Goal: Task Accomplishment & Management: Manage account settings

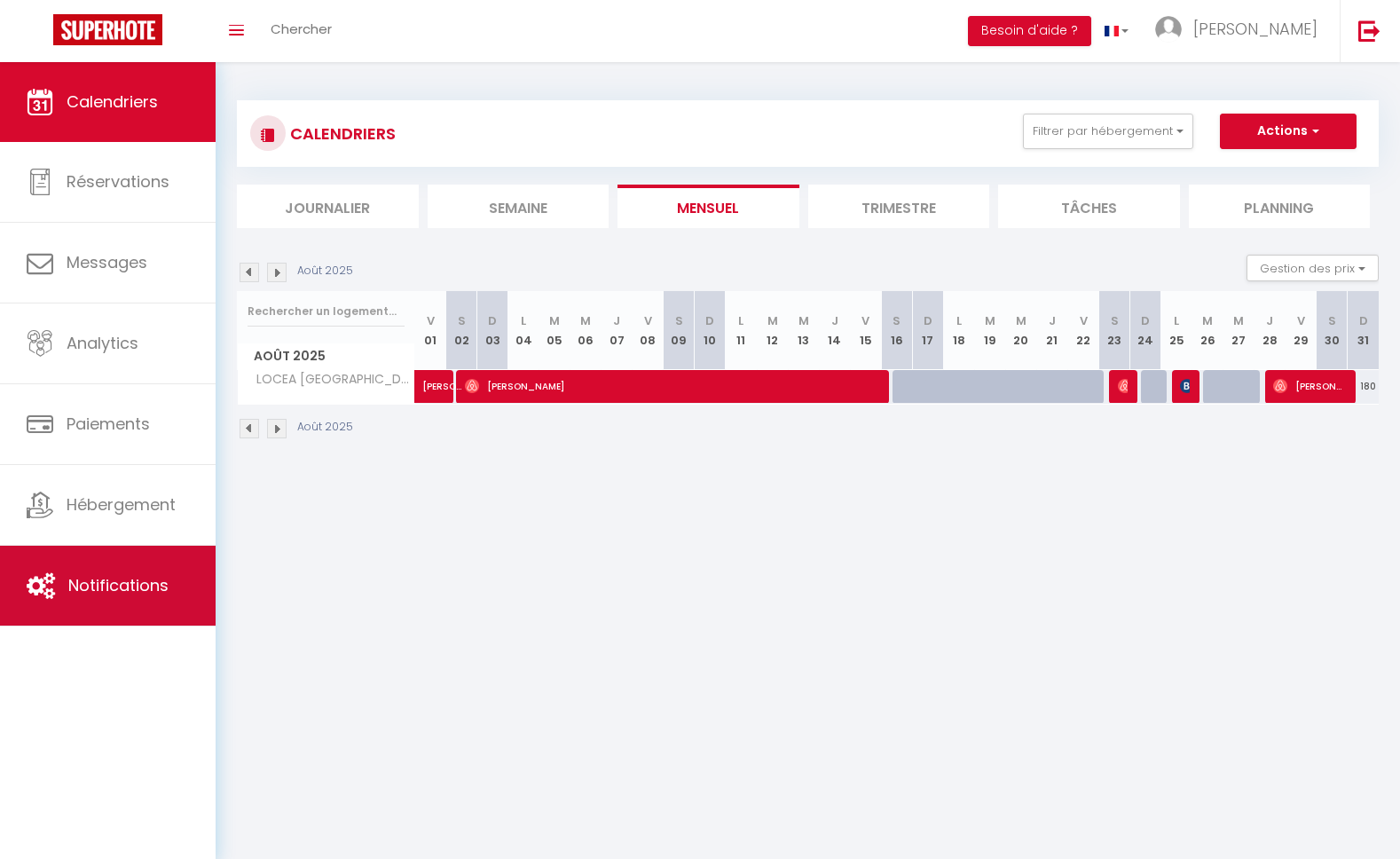
click at [110, 587] on span "Notifications" at bounding box center [119, 585] width 100 height 22
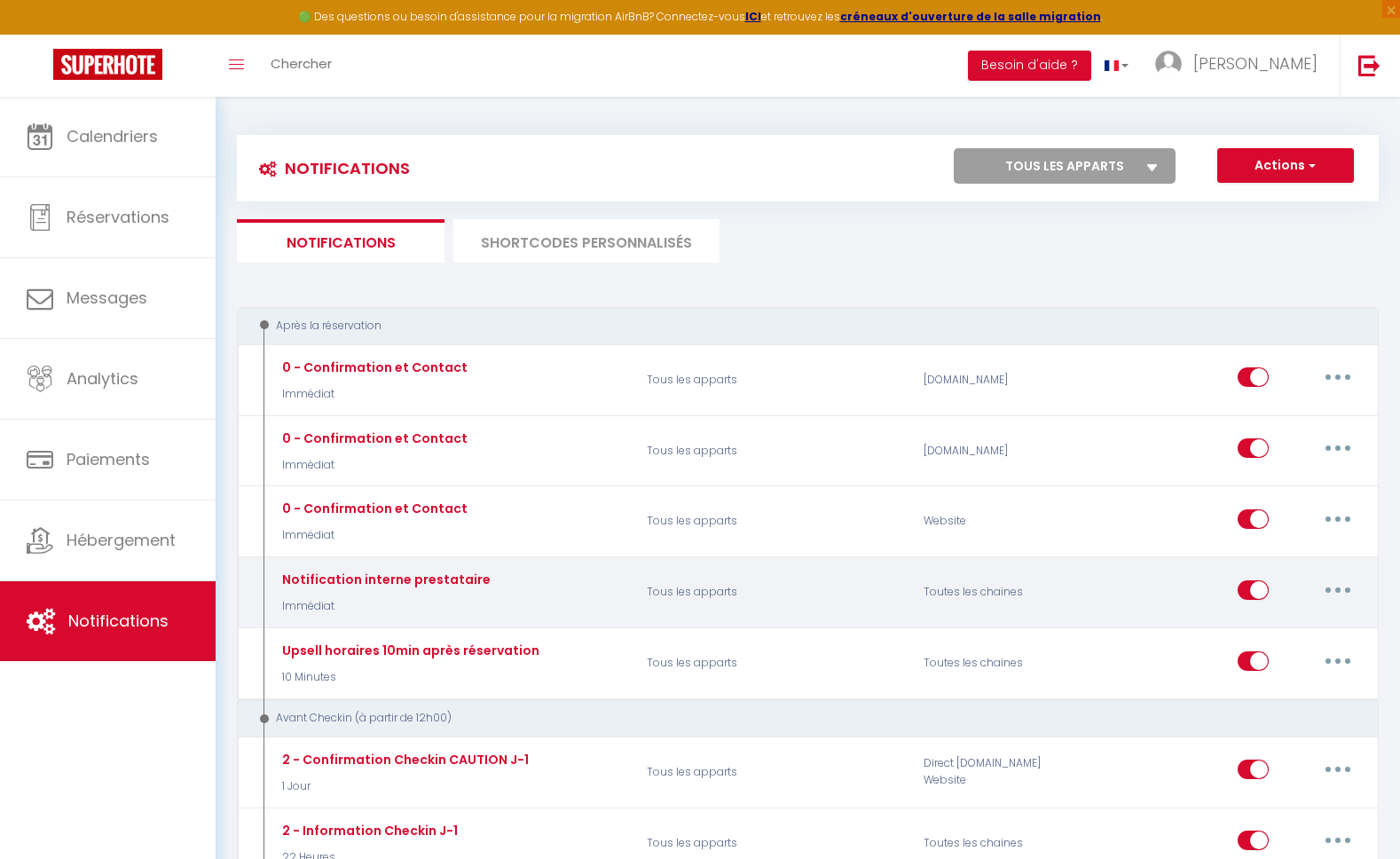
click at [1332, 592] on button "button" at bounding box center [1338, 590] width 50 height 29
click at [1124, 599] on div "Editer Dupliquer Tester Supprimer" at bounding box center [1235, 592] width 277 height 51
click at [1239, 589] on input "checkbox" at bounding box center [1252, 593] width 31 height 27
checkbox input "false"
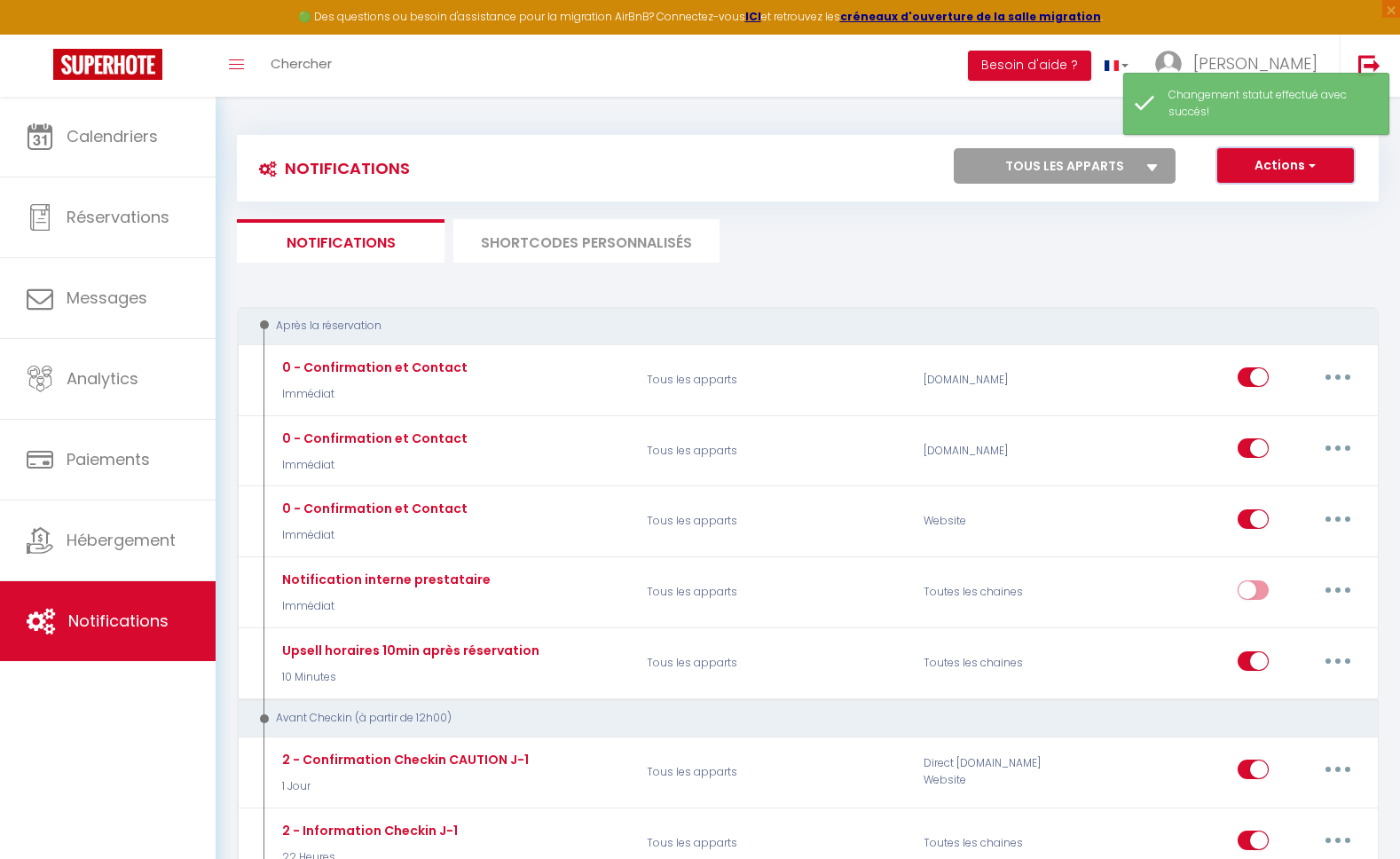
click at [1315, 160] on span "button" at bounding box center [1310, 164] width 10 height 18
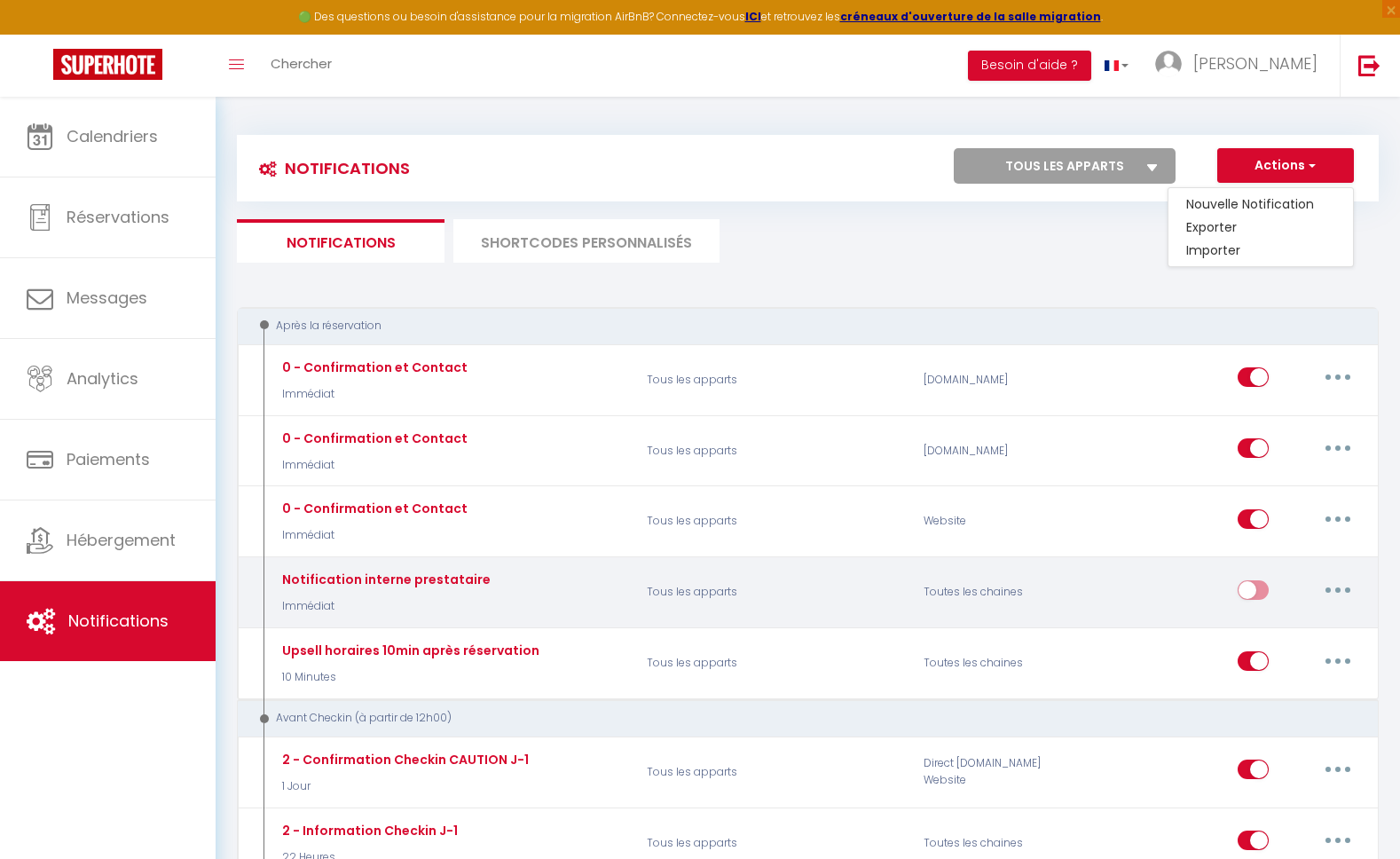
click at [1069, 609] on div "Toutes les chaines" at bounding box center [1004, 592] width 185 height 51
click at [1323, 583] on button "button" at bounding box center [1338, 590] width 50 height 29
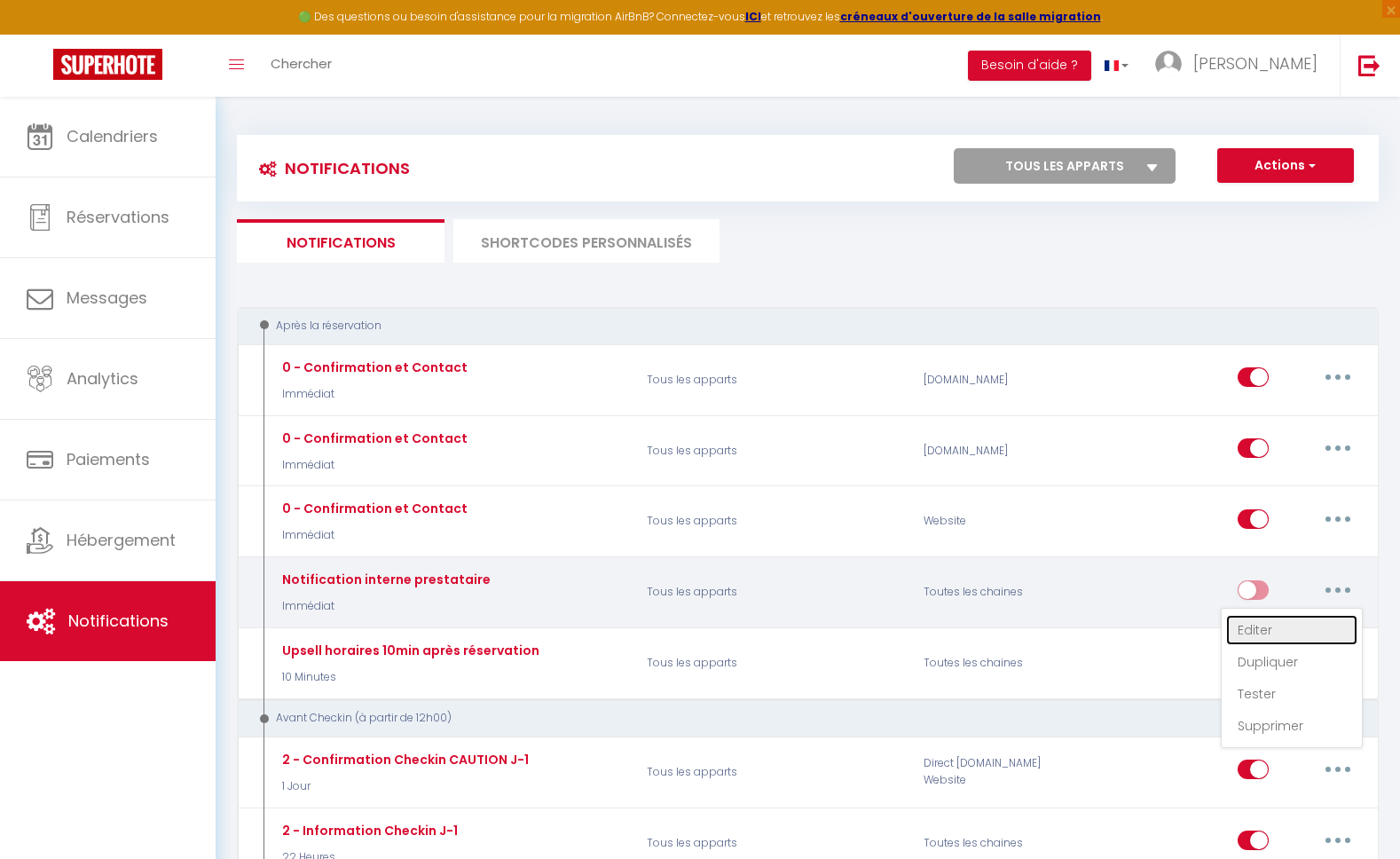
click at [1274, 631] on link "Editer" at bounding box center [1291, 630] width 131 height 30
type input "Notification interne prestataire"
select select "Immédiat"
select select "if_booking_is_paid"
checkbox input "false"
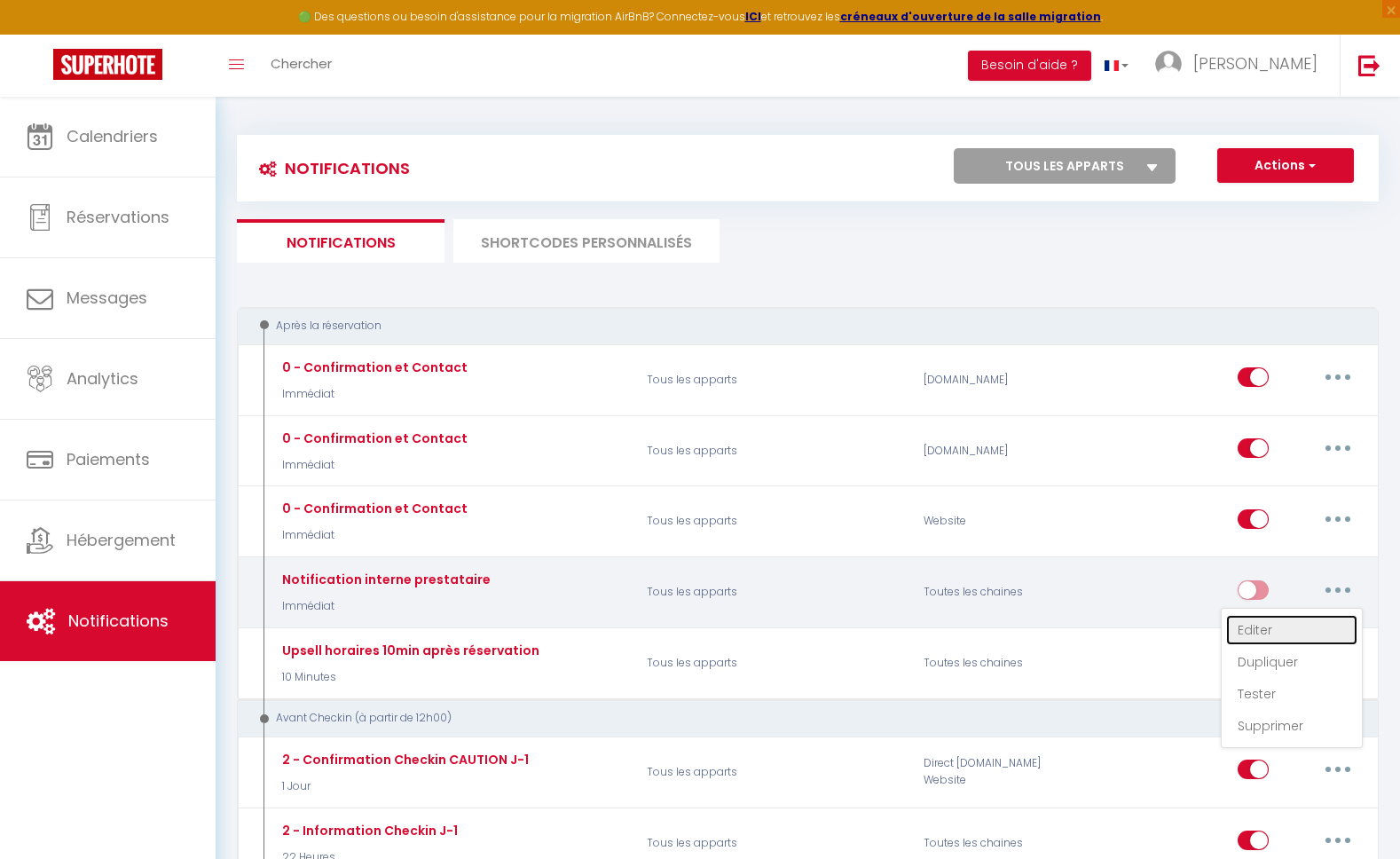
checkbox input "true"
checkbox input "false"
radio input "true"
type input "Ménage à prévoir le [CHECKOUT:DD-MM-YYYY] - [RENTAL:ADDRESS] à [RENTAL:CITY] – …"
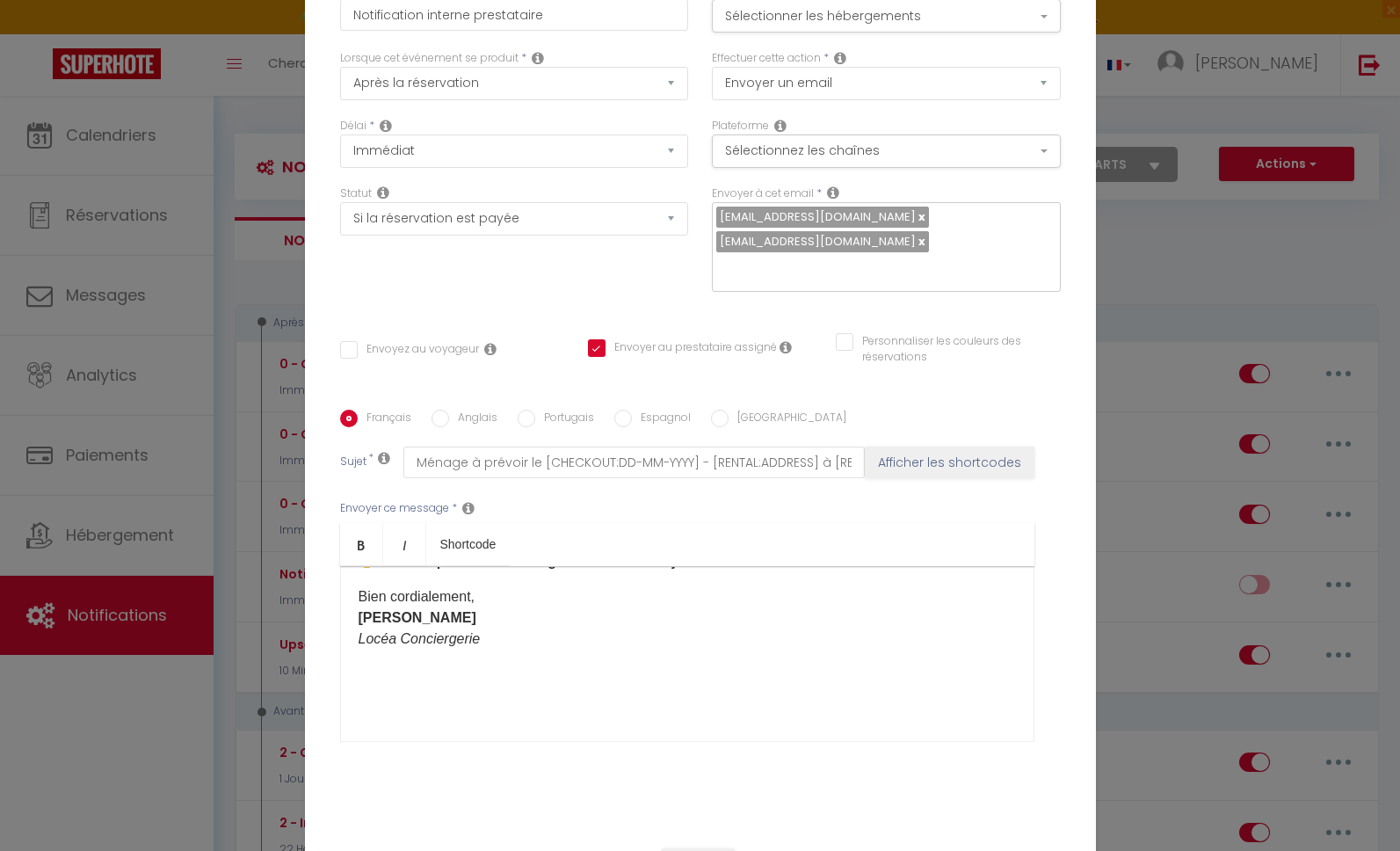
scroll to position [119, 0]
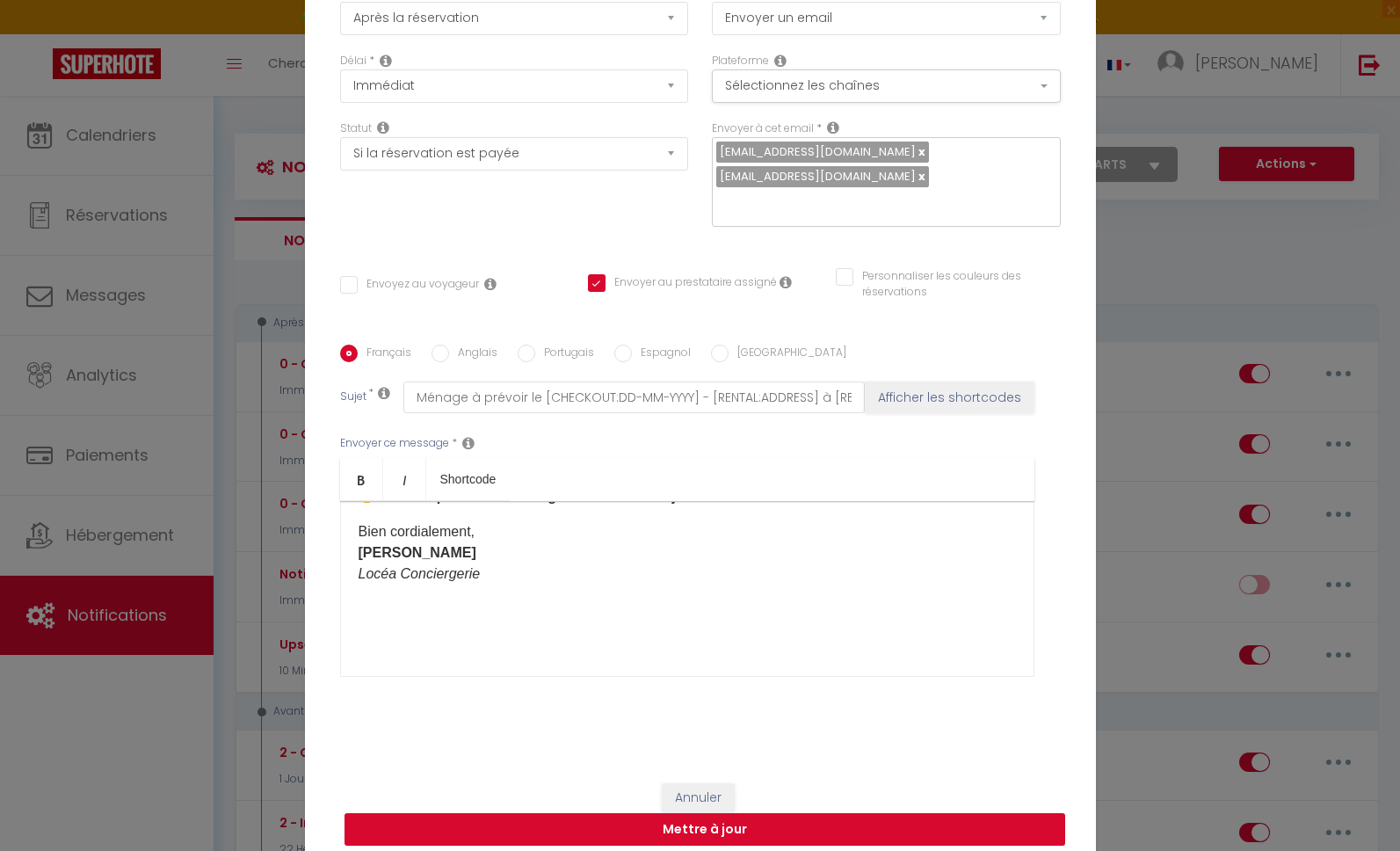
click at [763, 820] on button "Mettre à jour" at bounding box center [706, 830] width 721 height 33
checkbox input "false"
checkbox input "true"
checkbox input "false"
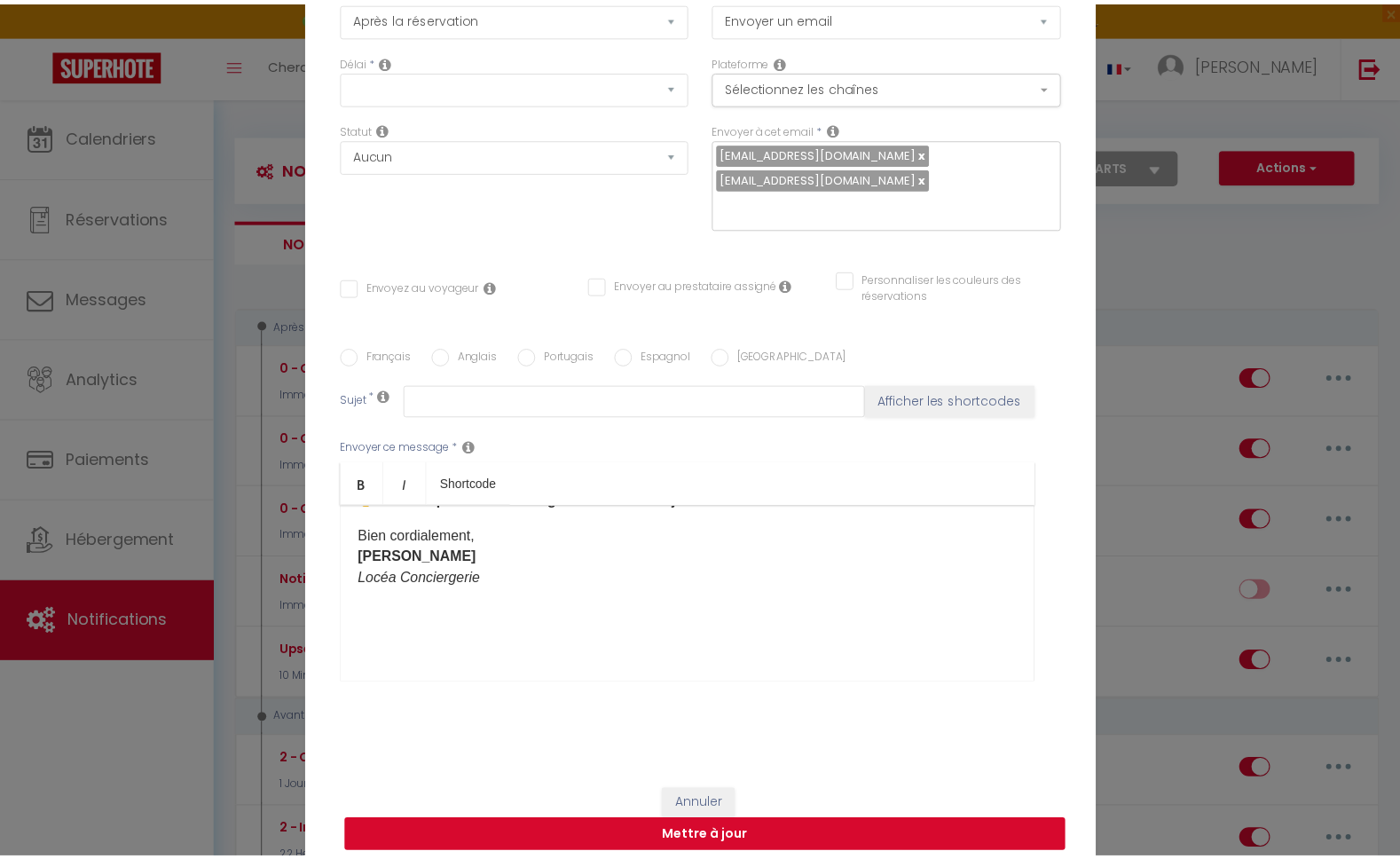
scroll to position [0, 0]
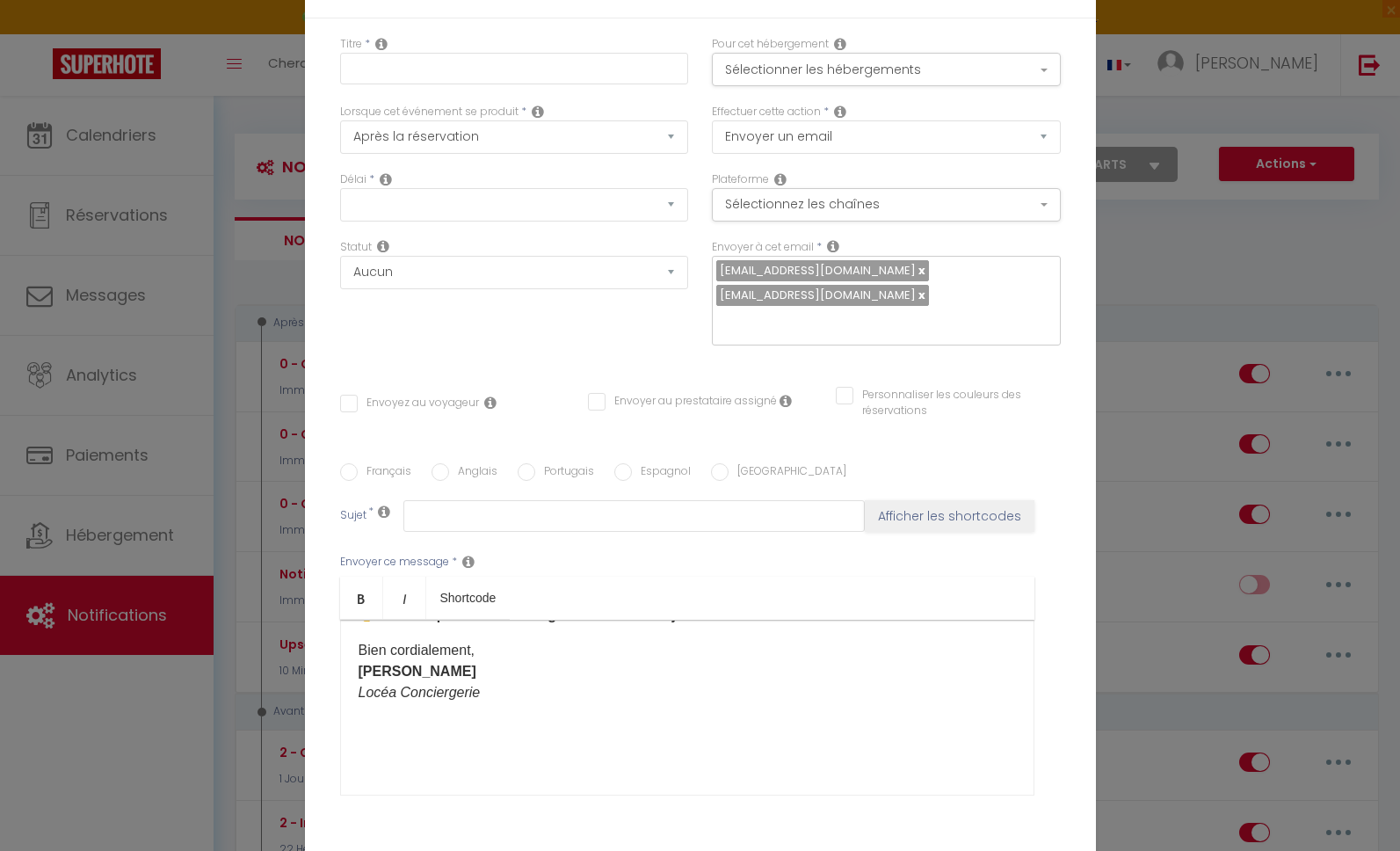
checkbox input "false"
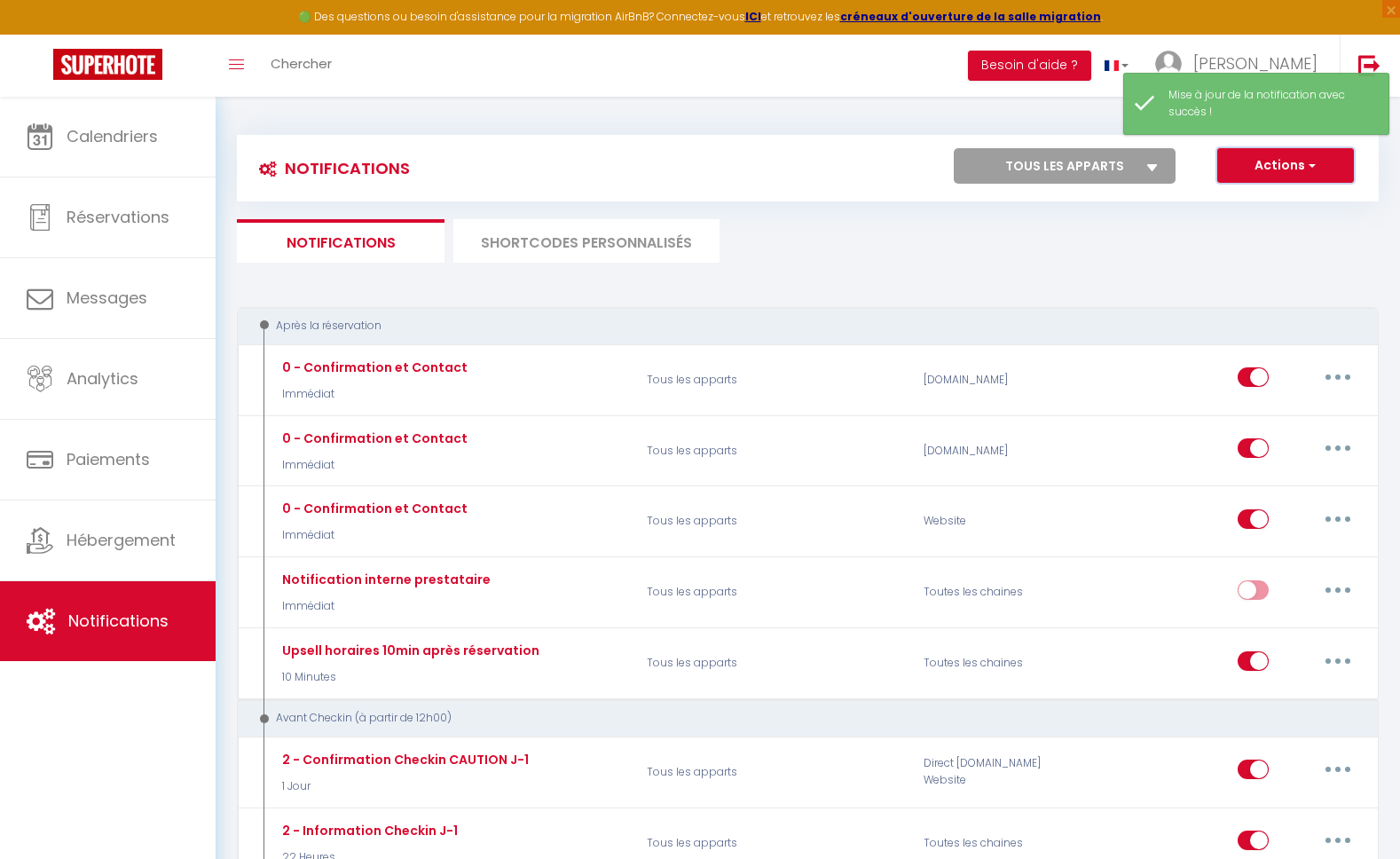
click at [1312, 165] on span "button" at bounding box center [1310, 164] width 10 height 18
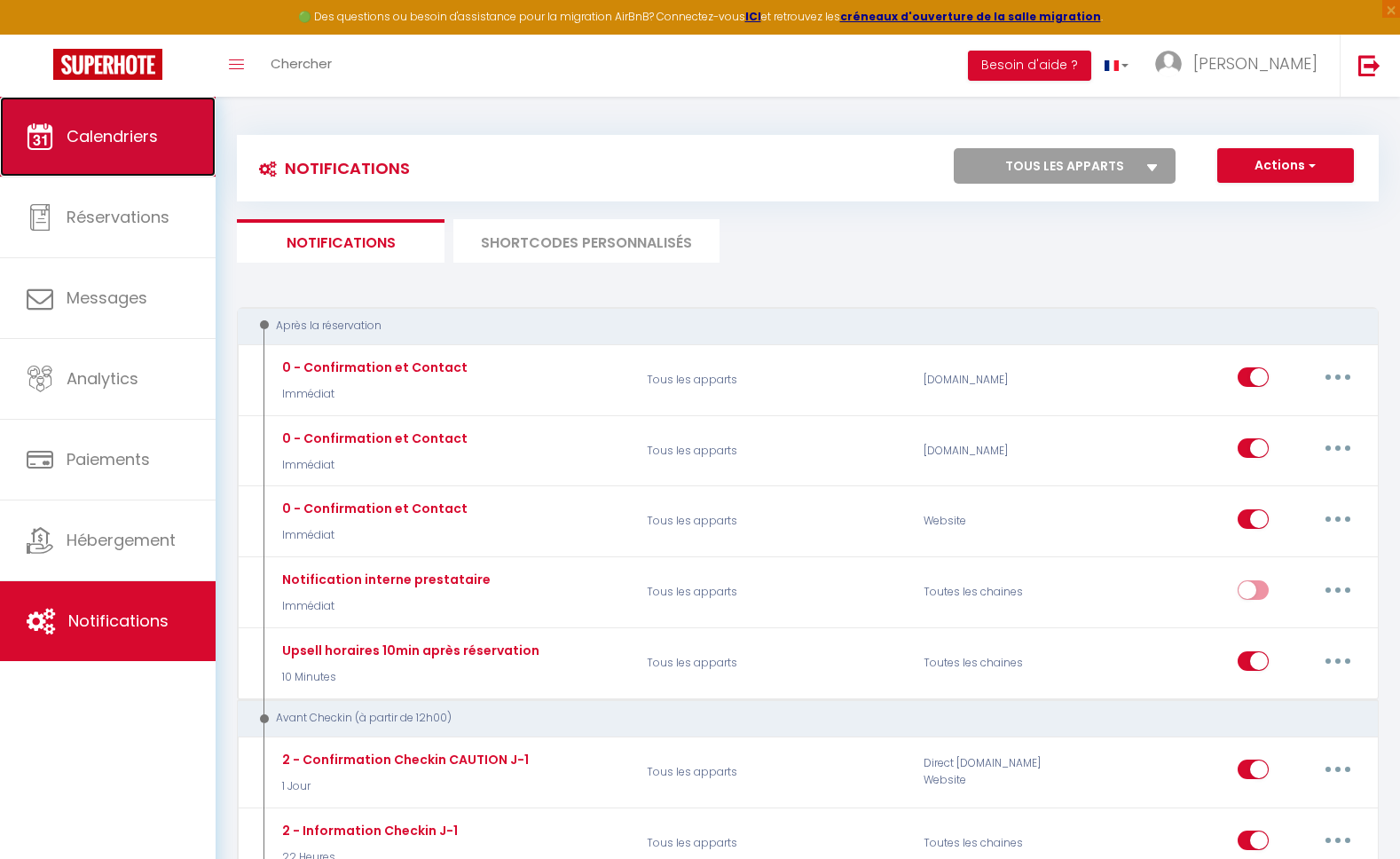
click at [124, 153] on link "Calendriers" at bounding box center [108, 137] width 215 height 80
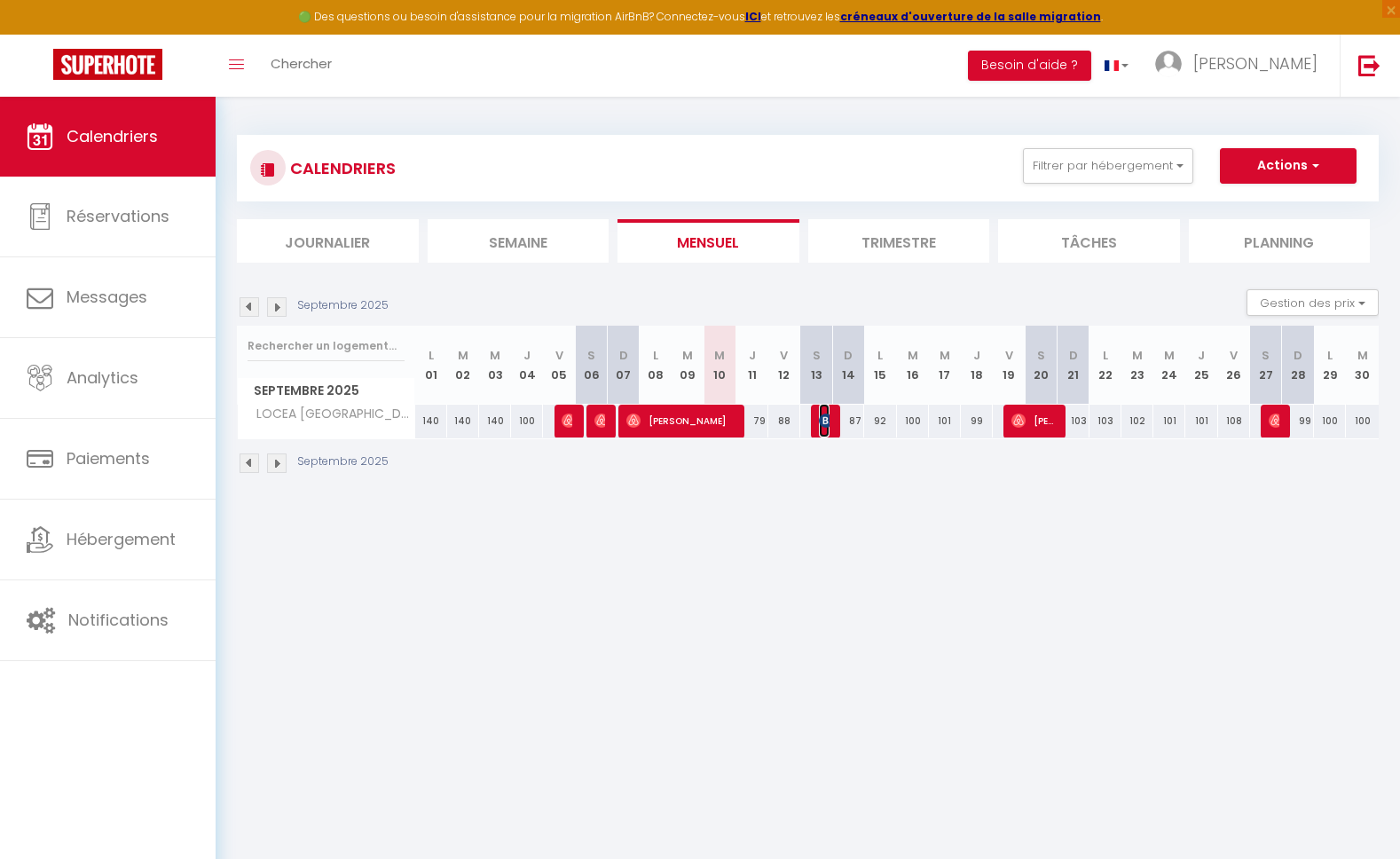
click at [823, 426] on img at bounding box center [825, 420] width 14 height 14
select select "OK"
select select "KO"
select select "1"
select select "0"
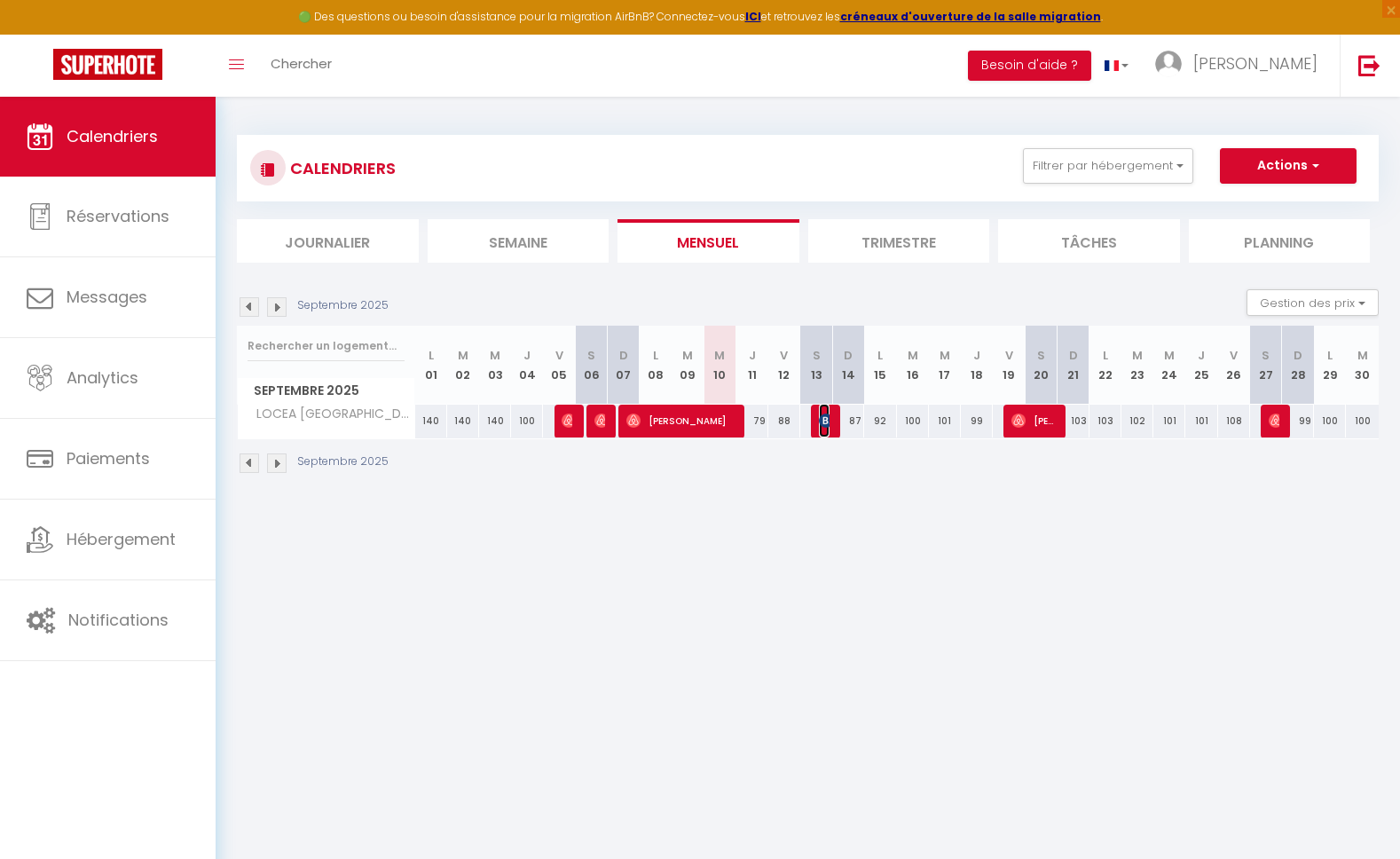
select select "1"
select select
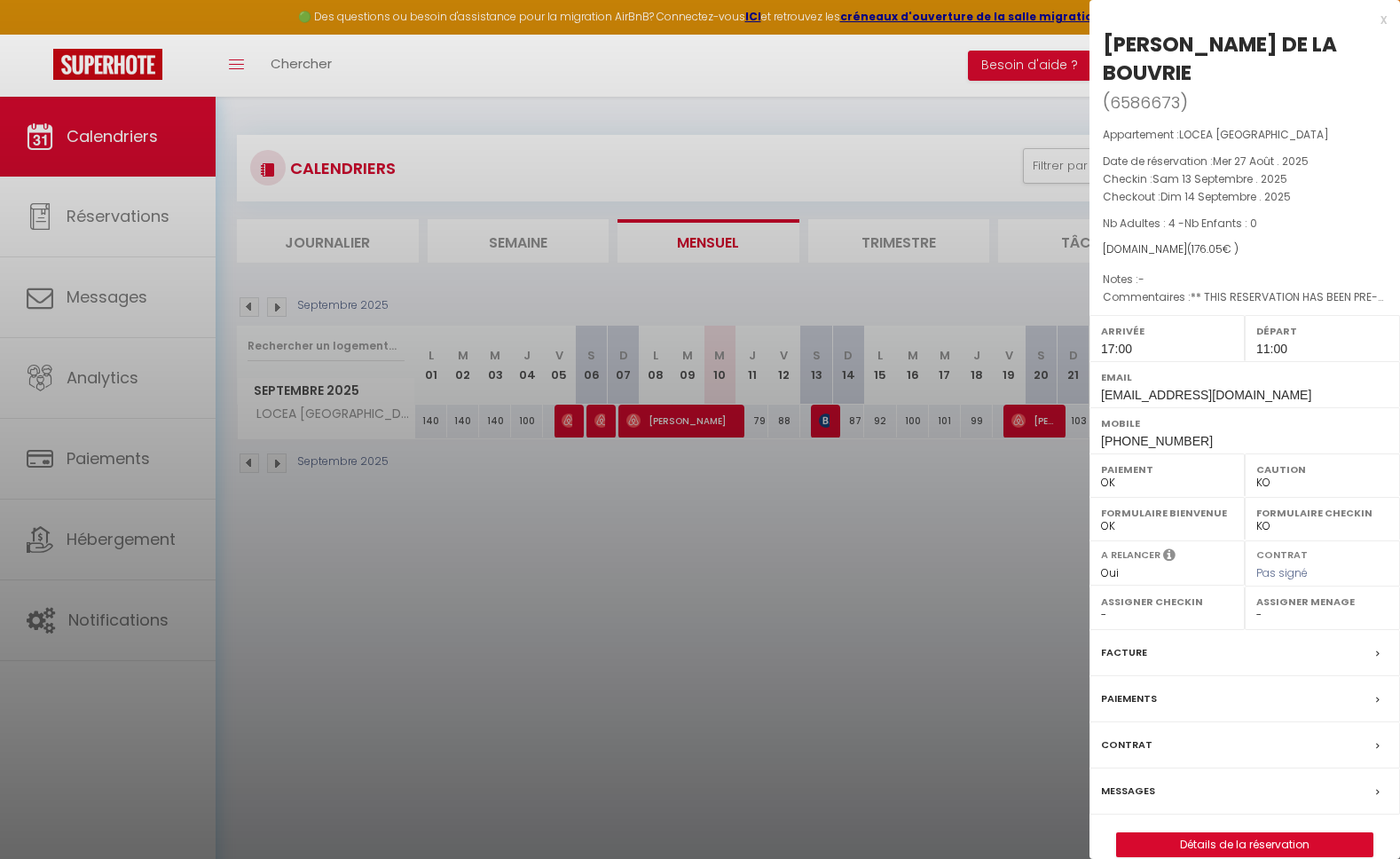
click at [1381, 13] on div "x" at bounding box center [1238, 20] width 297 height 21
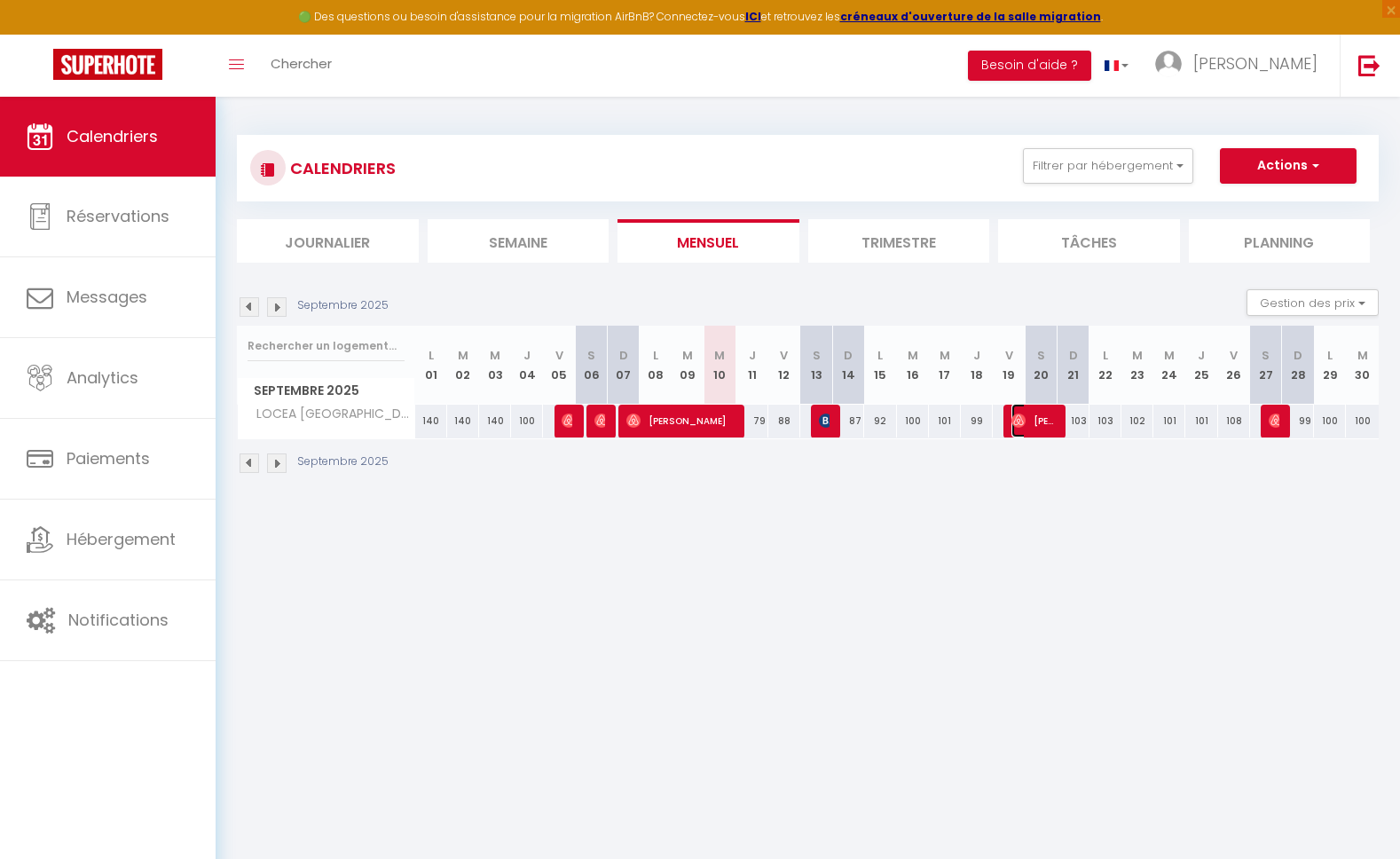
click at [1031, 420] on span "[PERSON_NAME]" at bounding box center [1033, 421] width 43 height 33
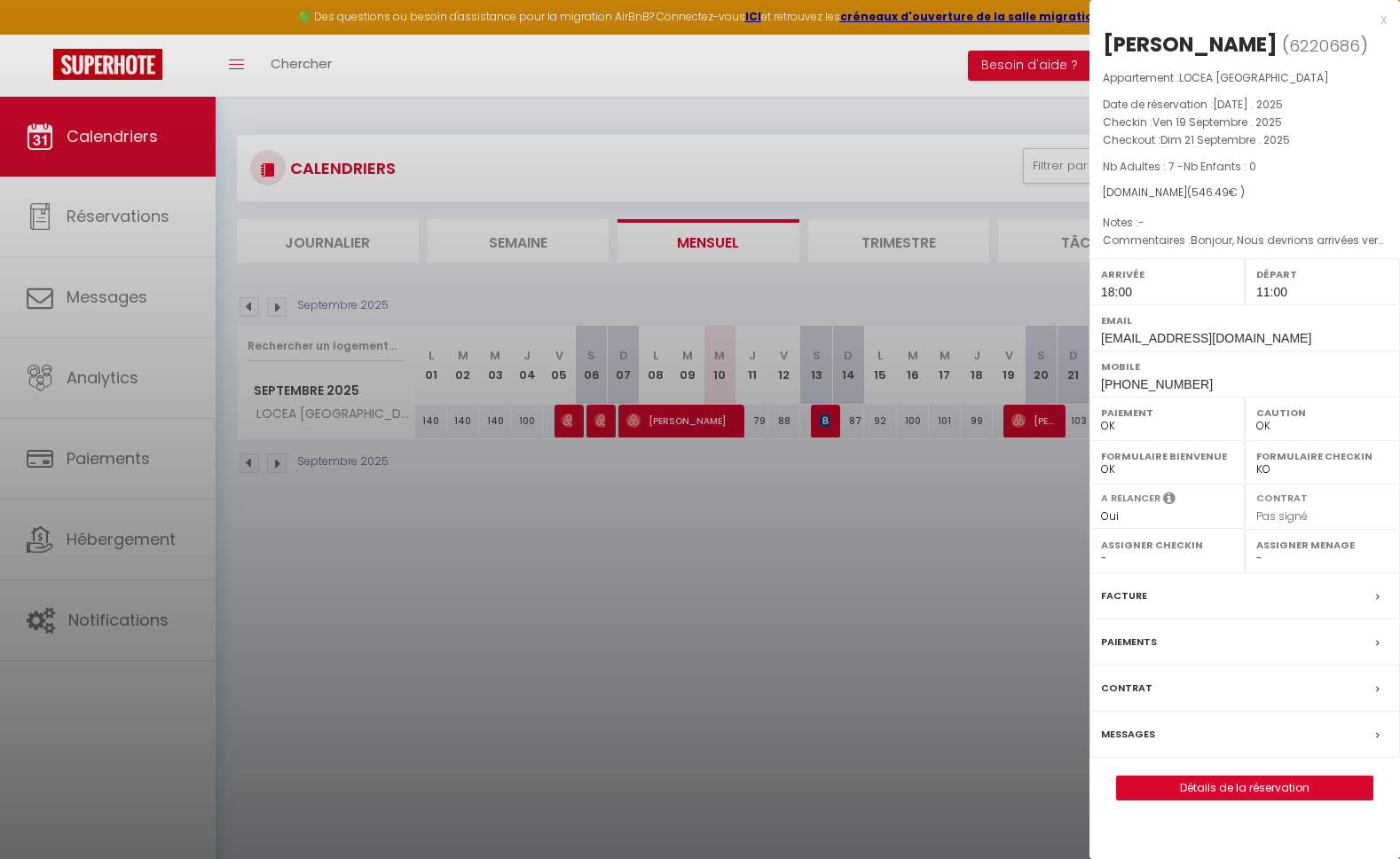
click at [1384, 14] on div "x" at bounding box center [1238, 20] width 297 height 21
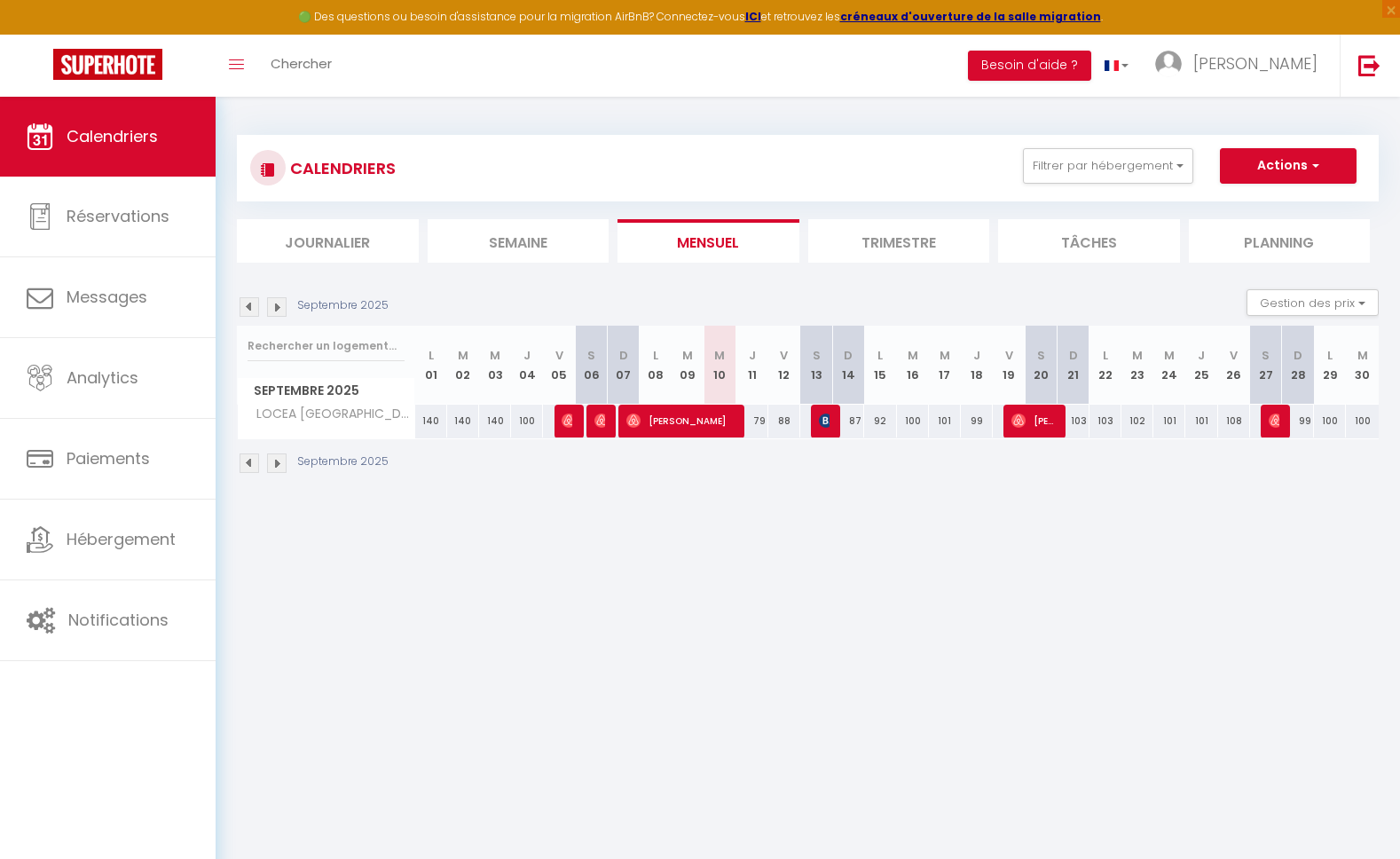
click at [1279, 421] on div at bounding box center [1277, 422] width 32 height 33
click at [1279, 423] on div at bounding box center [1277, 422] width 32 height 33
click at [1274, 424] on img at bounding box center [1276, 420] width 14 height 14
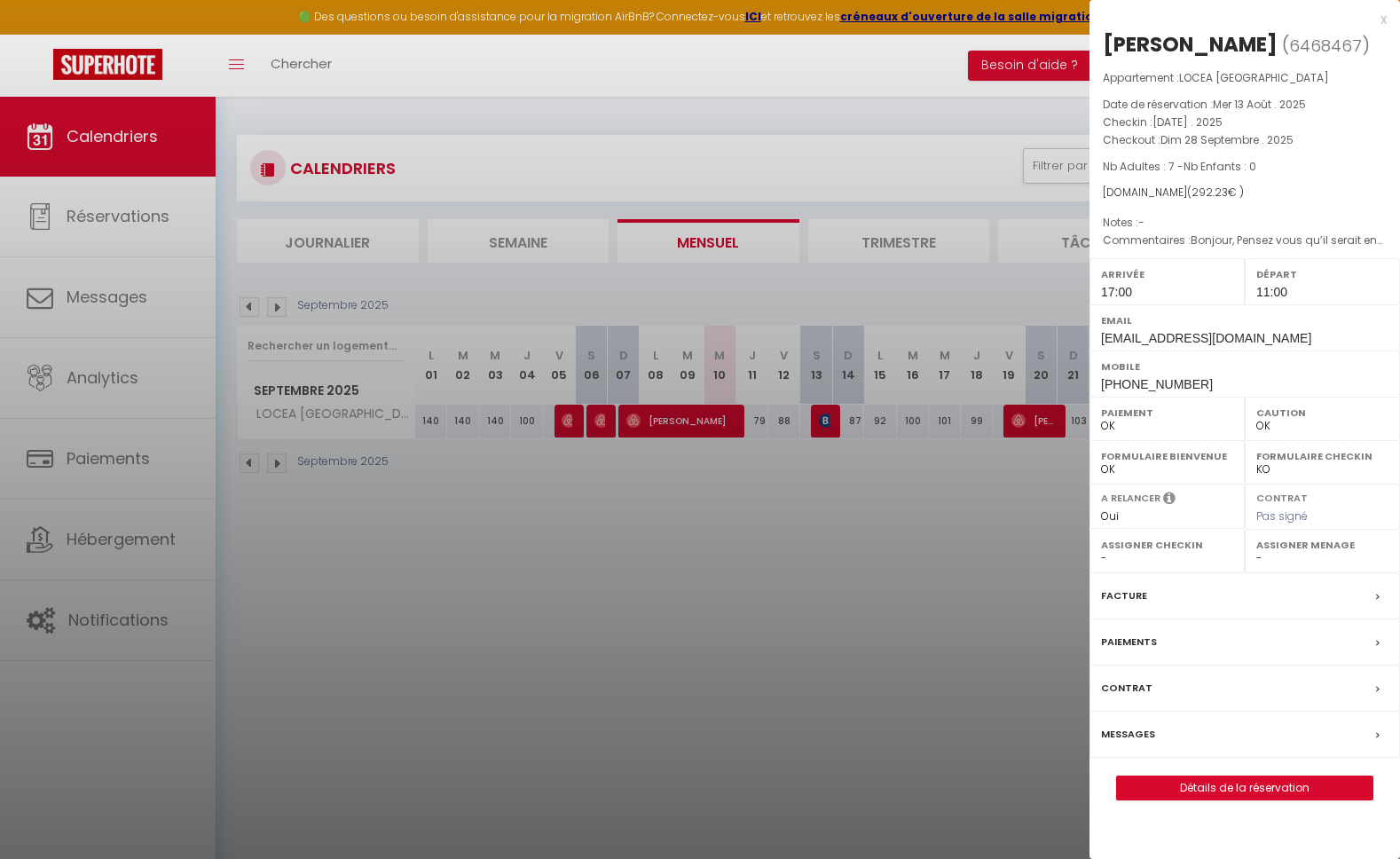
click at [1378, 17] on div "x" at bounding box center [1238, 20] width 297 height 21
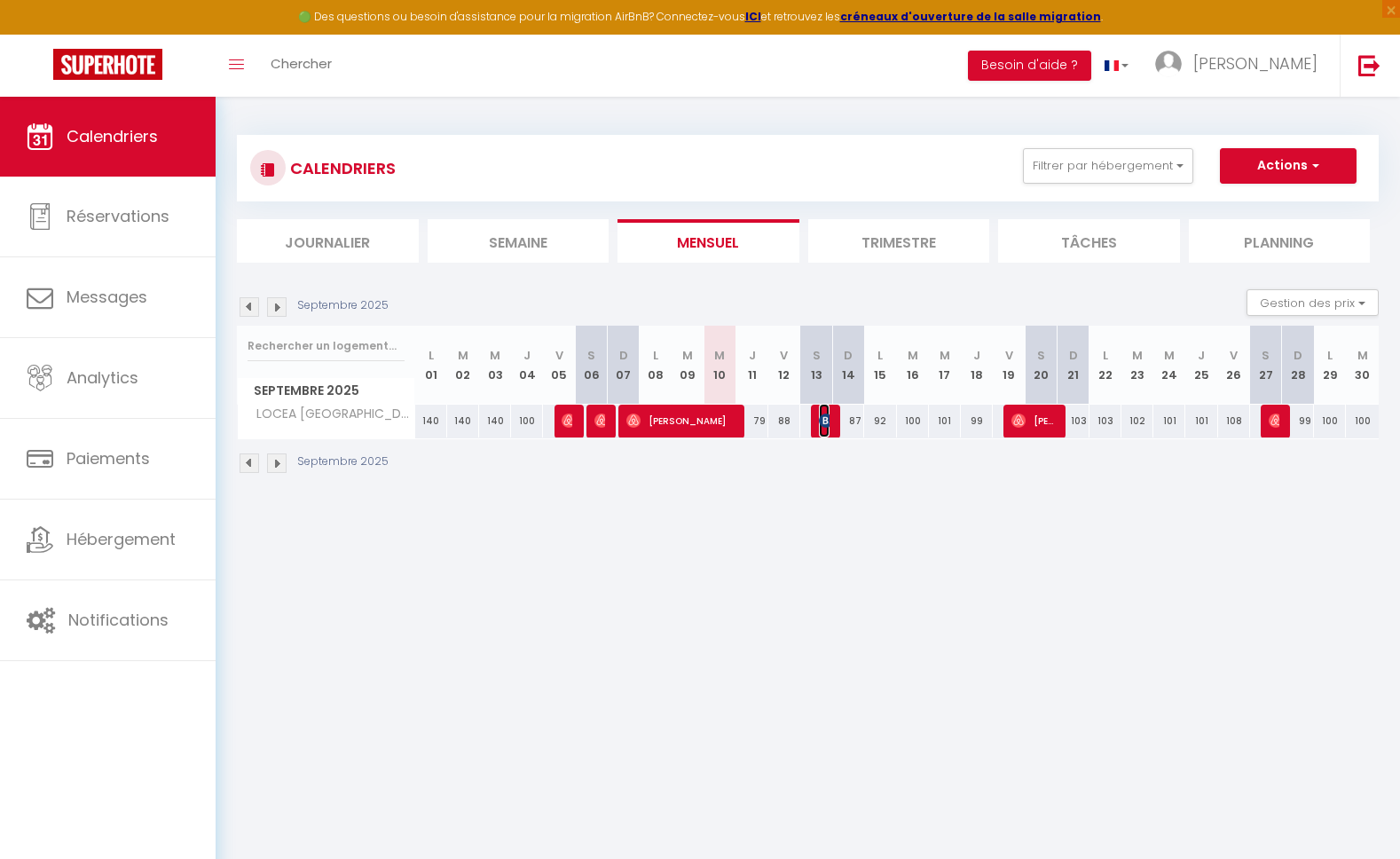
click at [822, 424] on img at bounding box center [825, 420] width 14 height 14
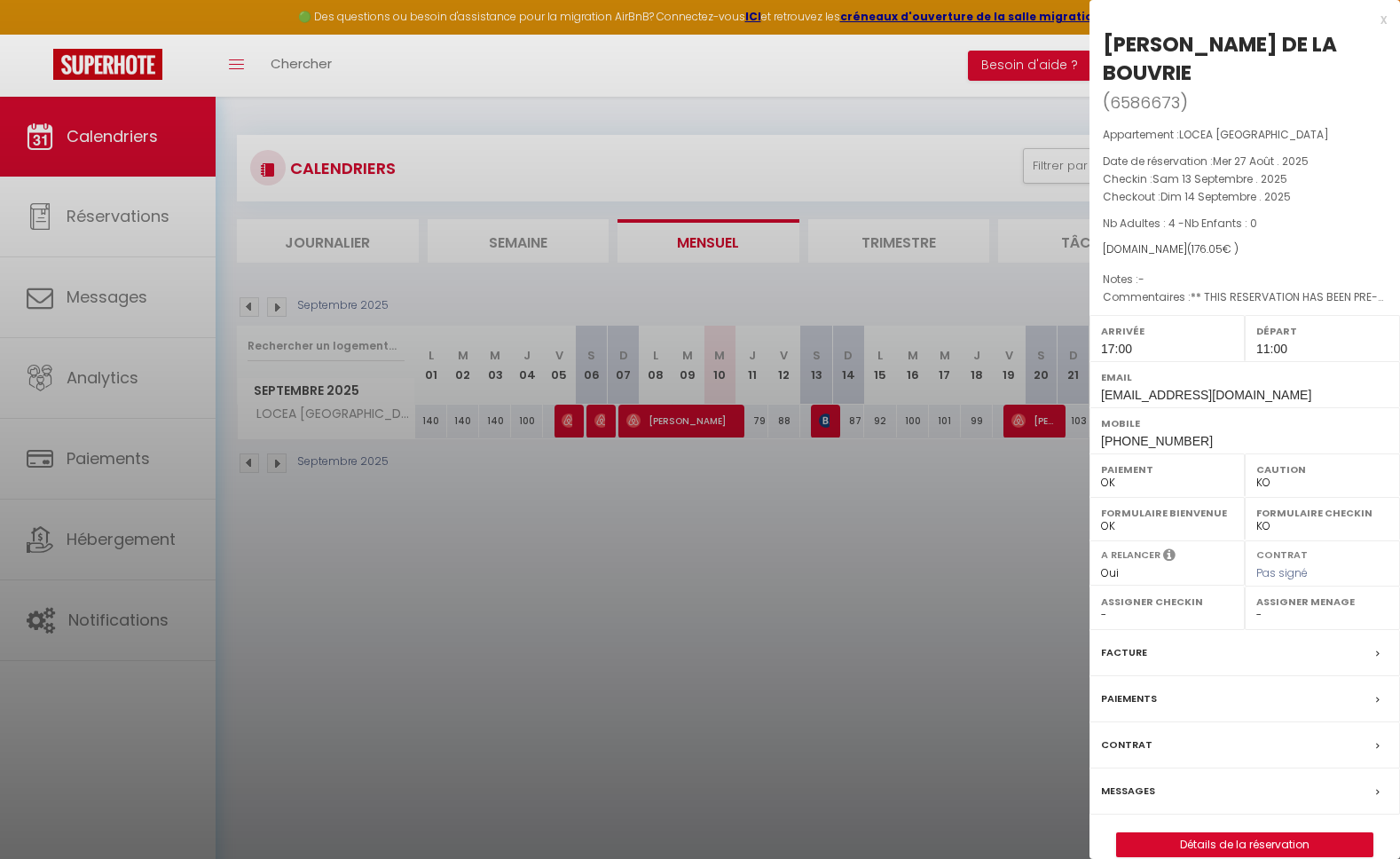
click at [716, 414] on div at bounding box center [700, 429] width 1400 height 859
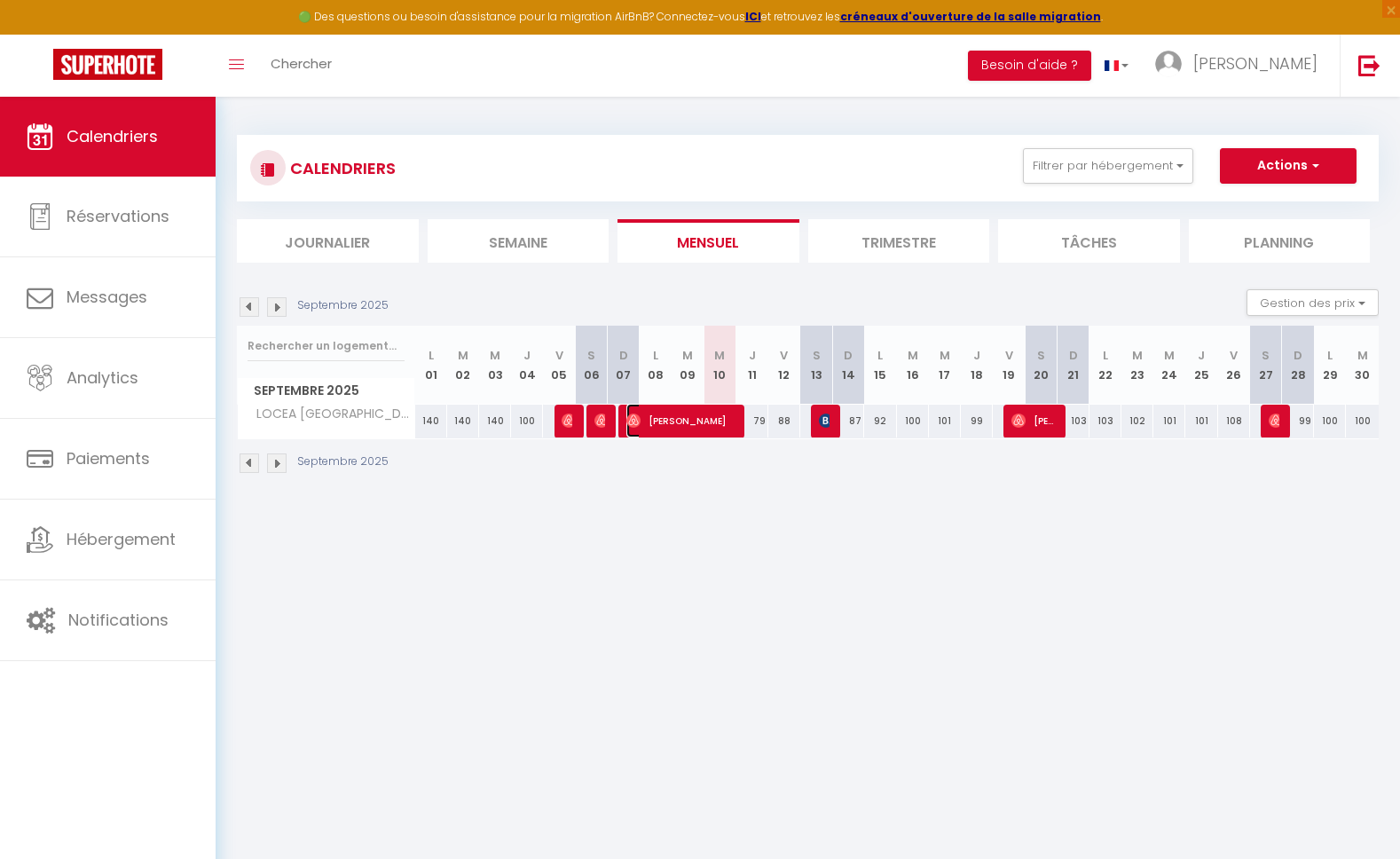
click at [724, 421] on span "[PERSON_NAME]" at bounding box center [680, 421] width 107 height 33
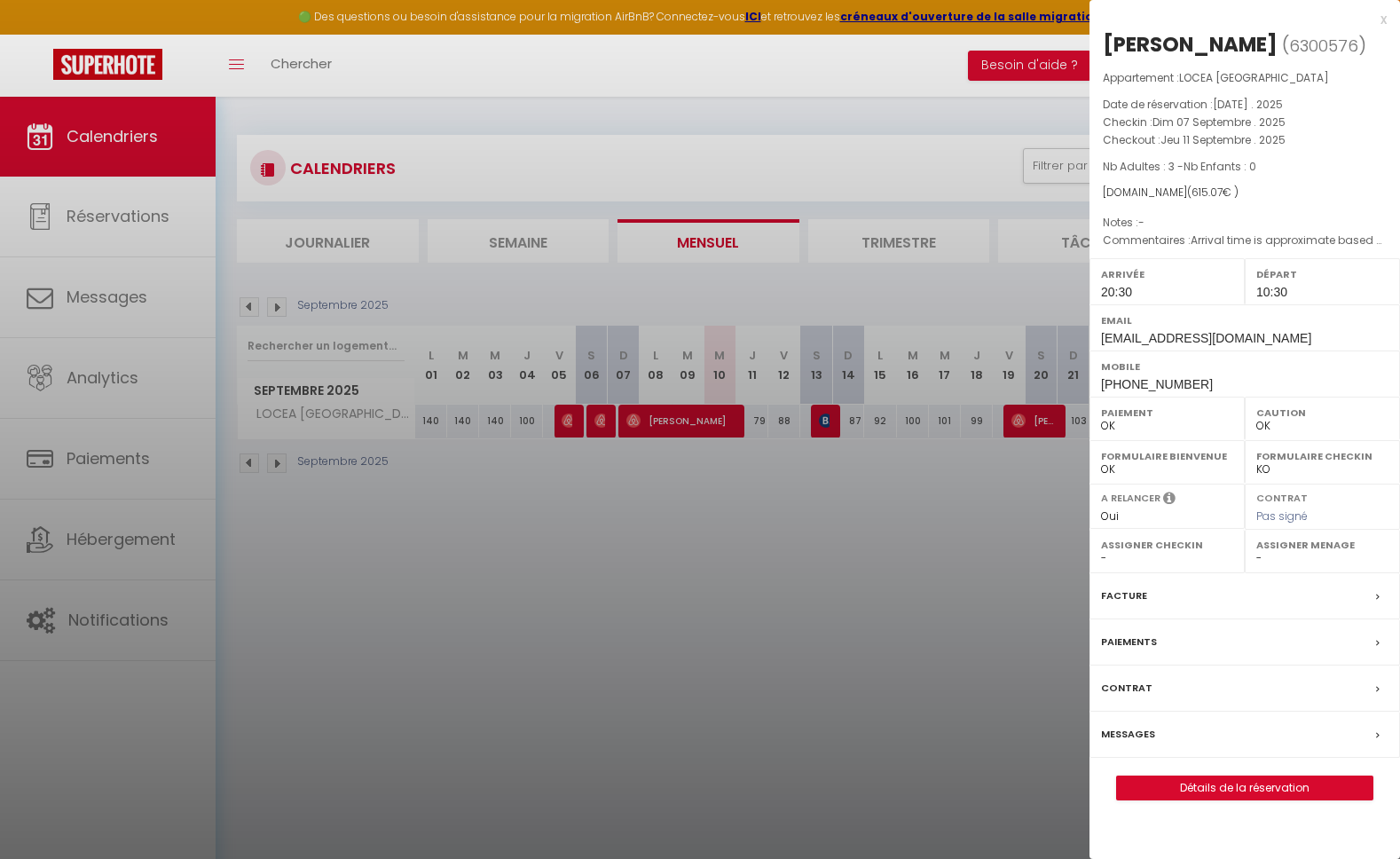
drag, startPoint x: 814, startPoint y: 407, endPoint x: 828, endPoint y: 433, distance: 29.5
click at [814, 407] on div at bounding box center [700, 429] width 1400 height 859
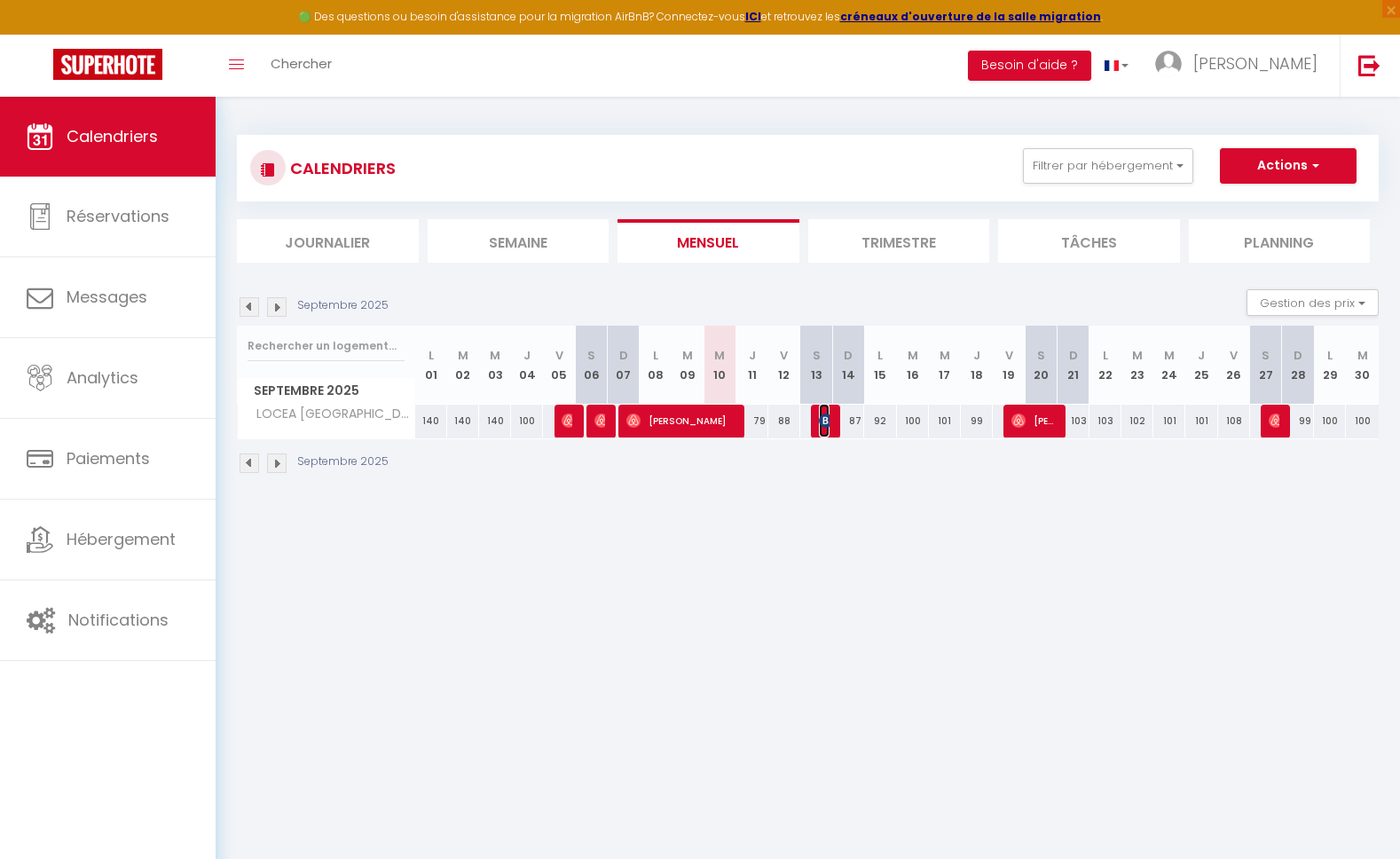
click at [826, 424] on img at bounding box center [825, 420] width 14 height 14
select select "KO"
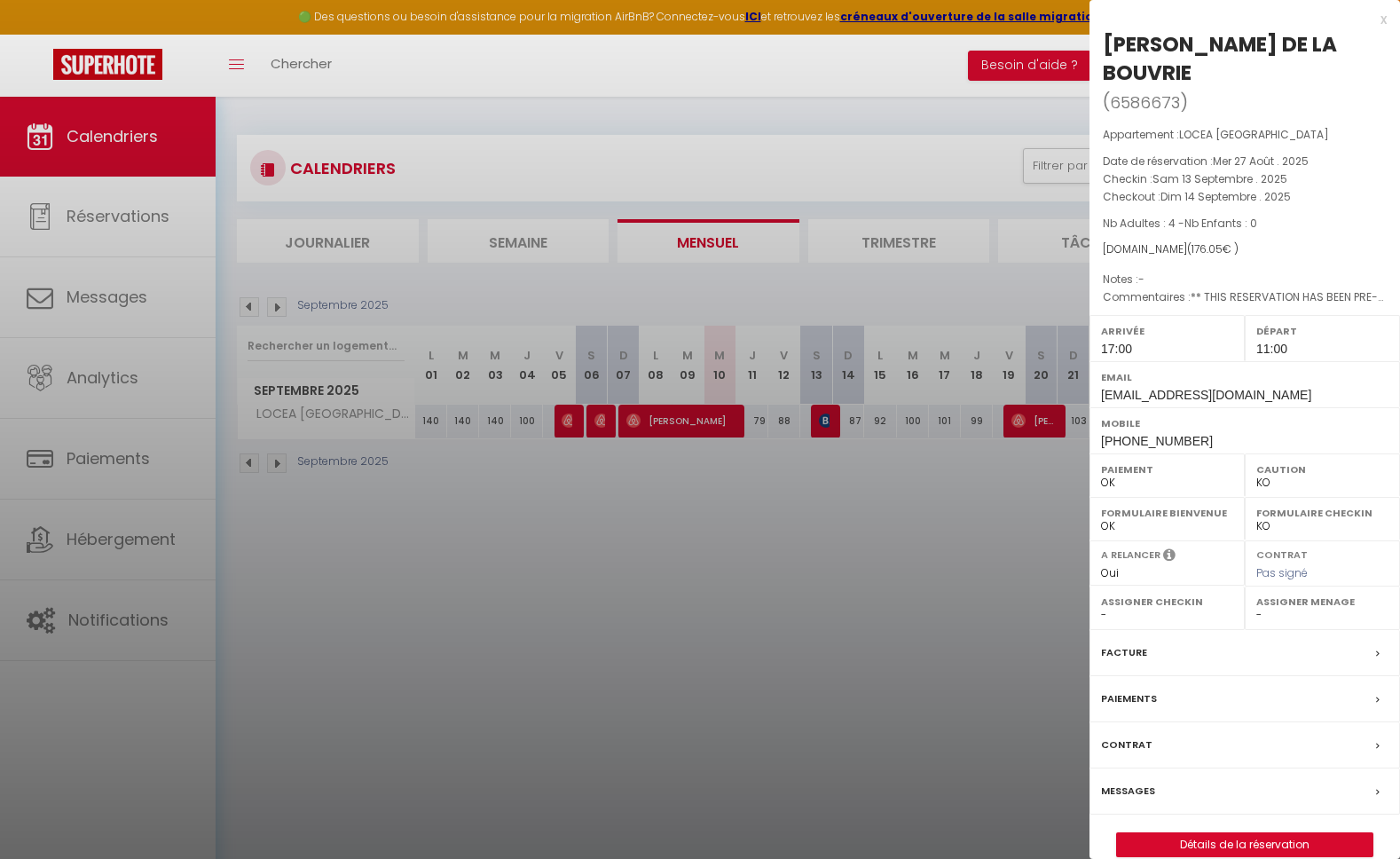
click at [1376, 18] on div "x" at bounding box center [1238, 20] width 297 height 21
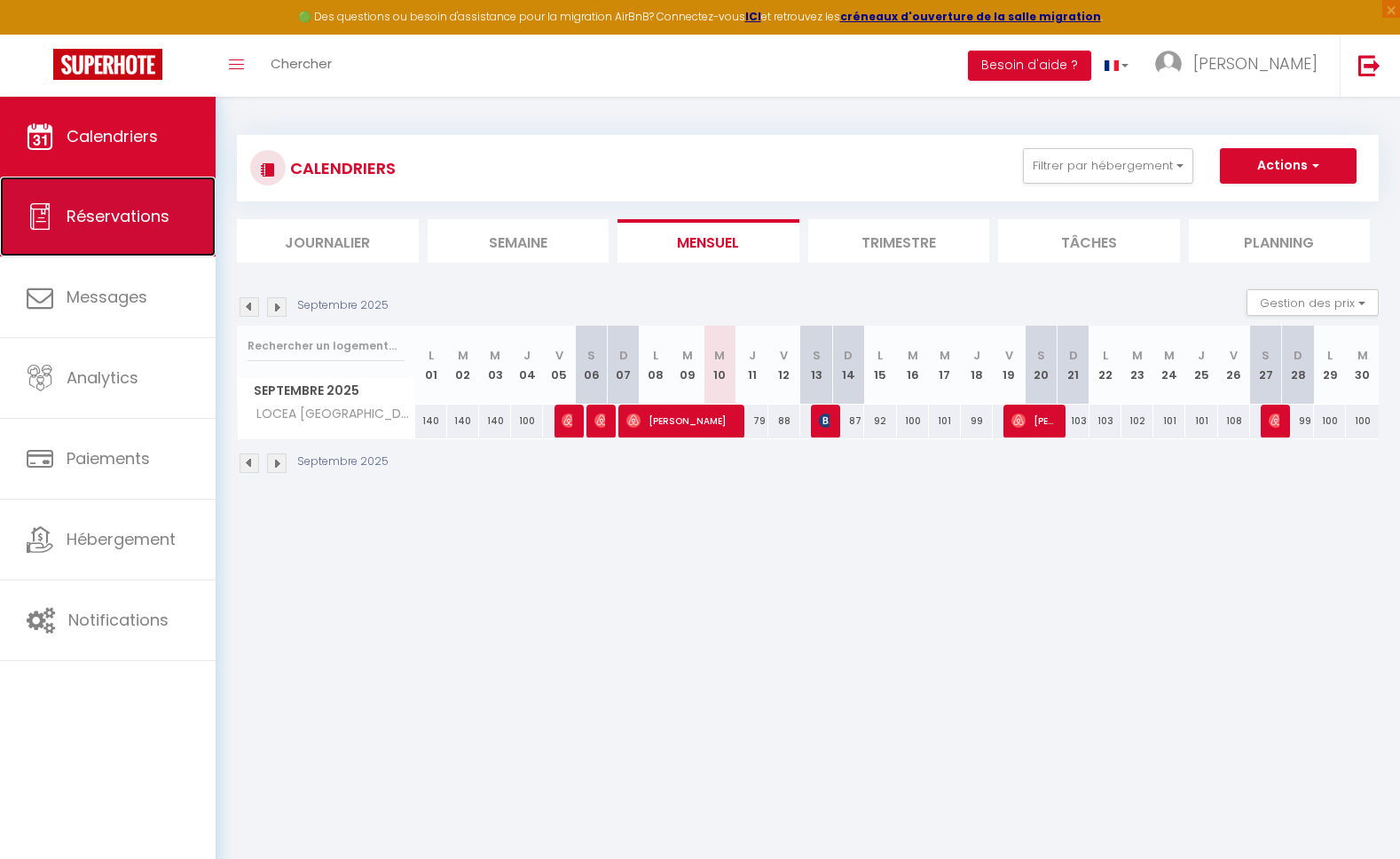
click at [103, 230] on link "Réservations" at bounding box center [108, 216] width 215 height 80
select select "not_cancelled"
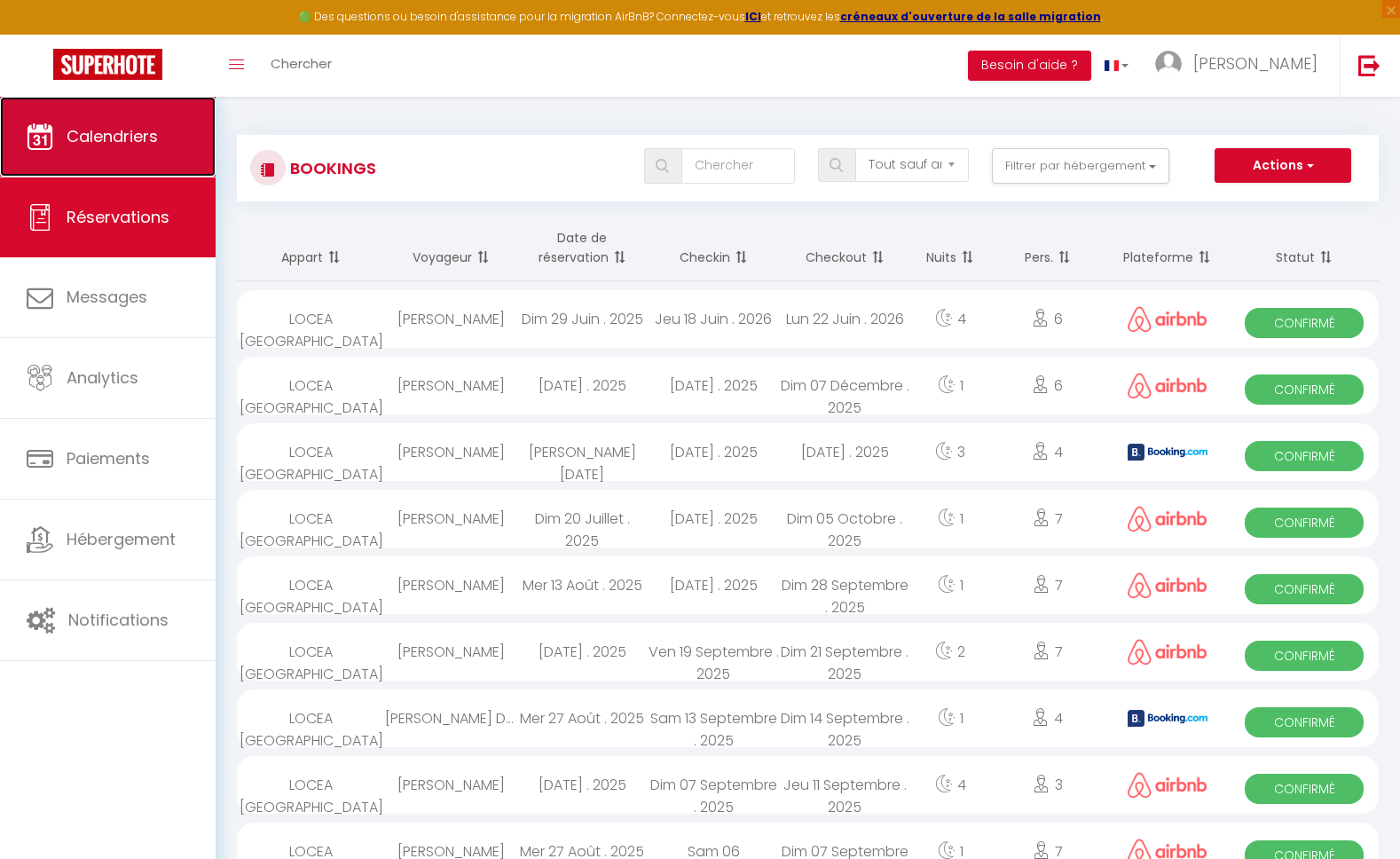
click at [101, 157] on link "Calendriers" at bounding box center [108, 137] width 215 height 80
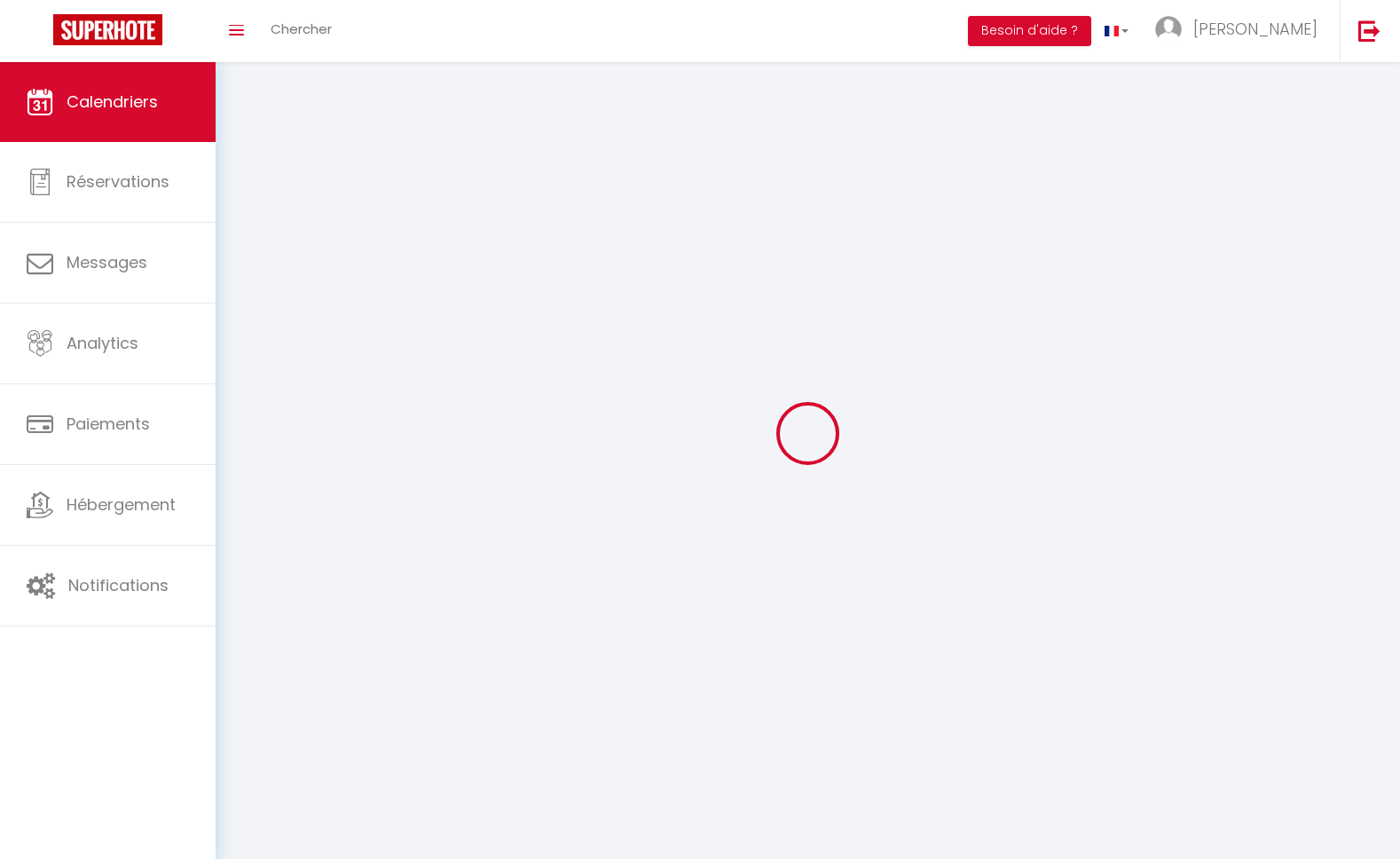
select select
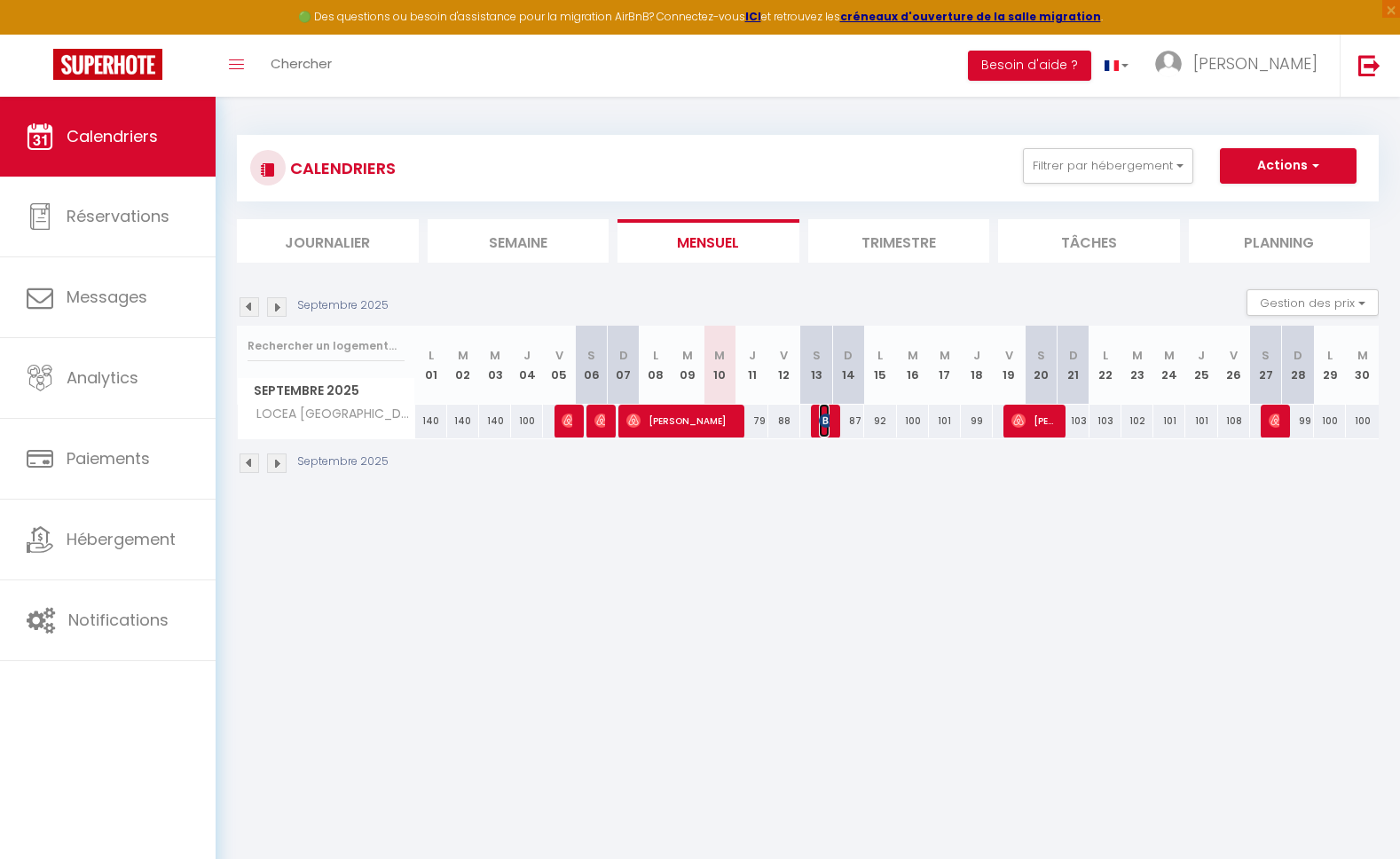
click at [823, 427] on span "[PERSON_NAME] DE LA BOUVRIE" at bounding box center [823, 421] width 10 height 33
select select "OK"
select select "KO"
select select "1"
select select "0"
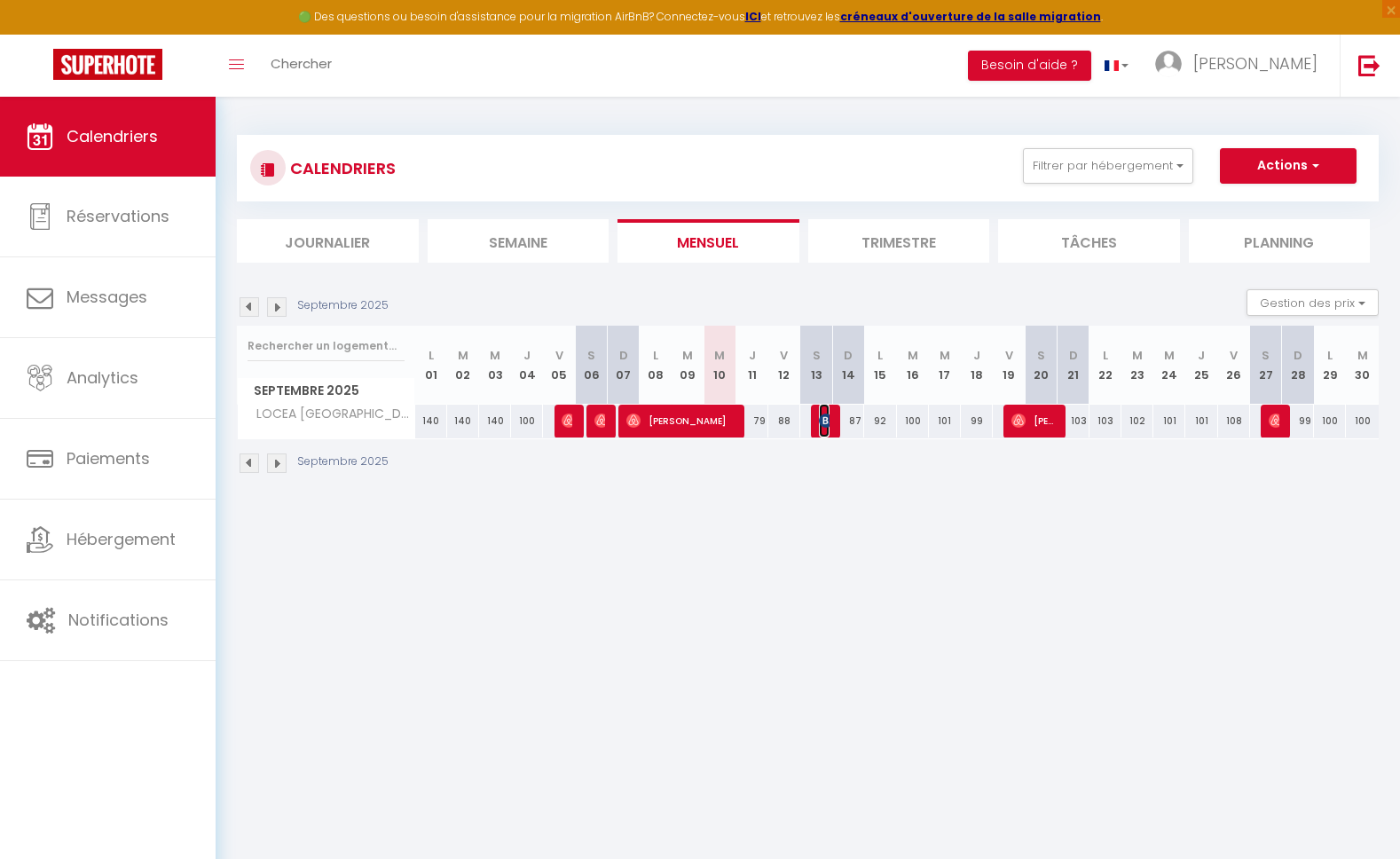
select select "1"
select select
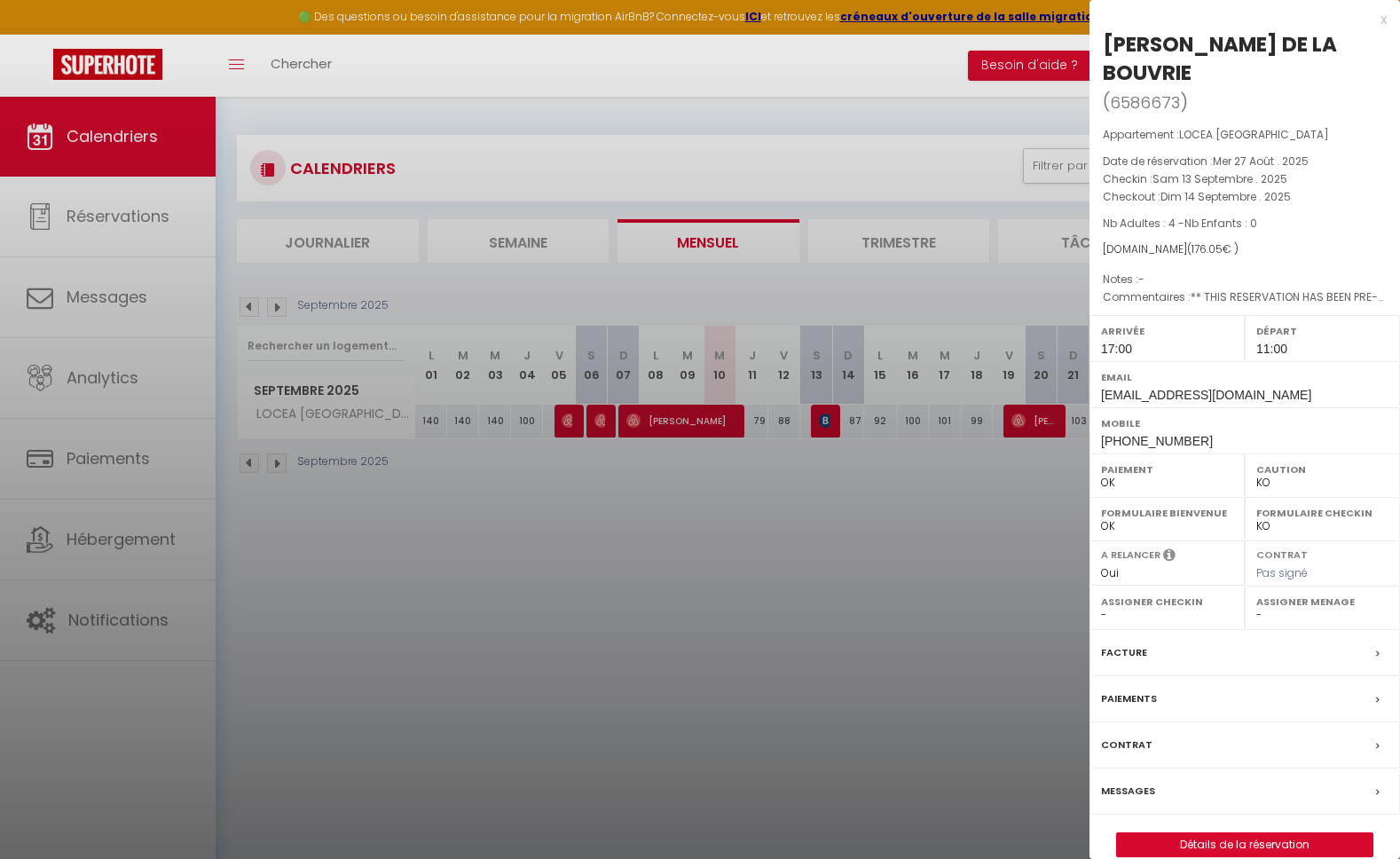
click at [1199, 789] on div "Messages" at bounding box center [1245, 792] width 310 height 46
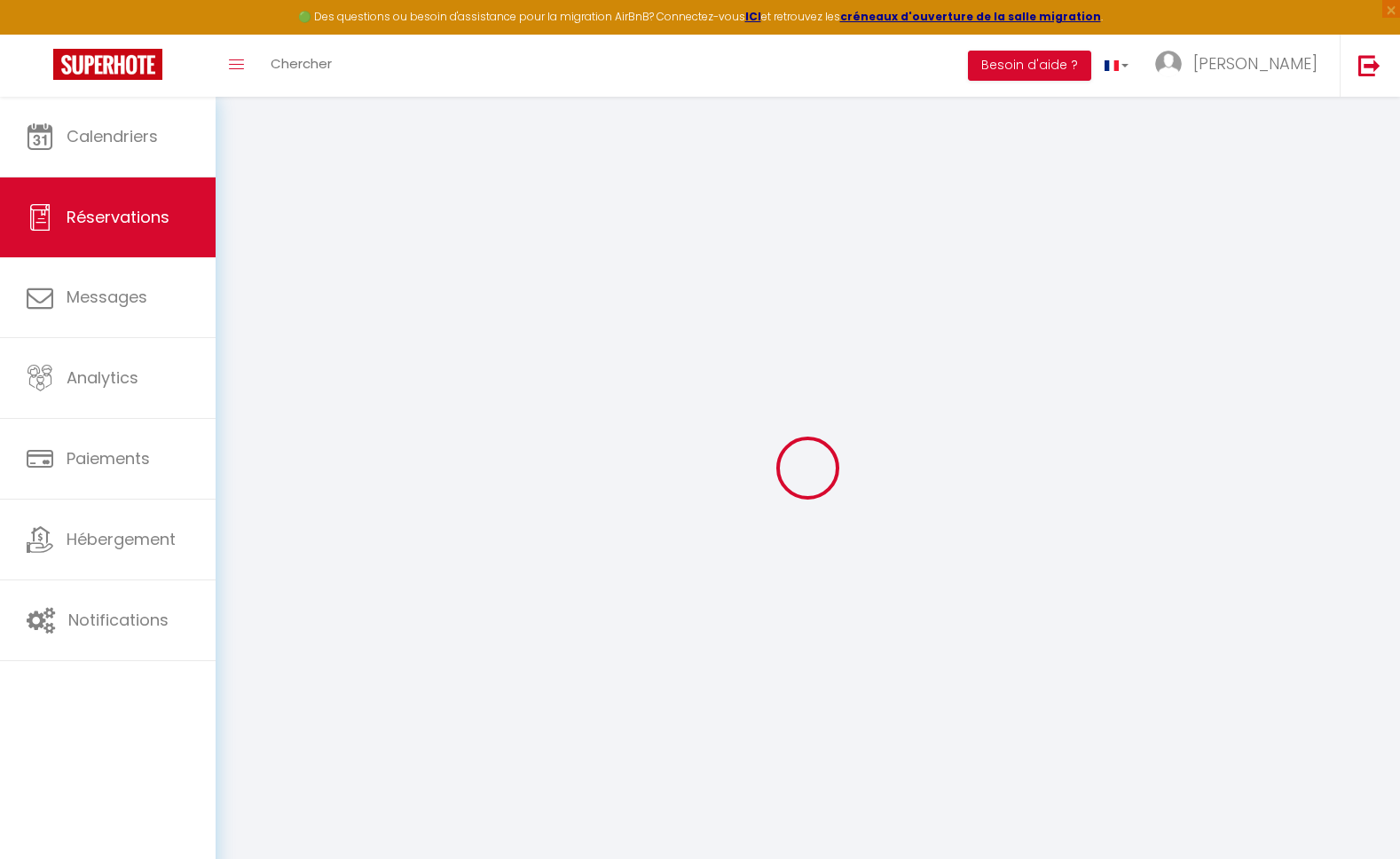
select select
checkbox input "false"
select select
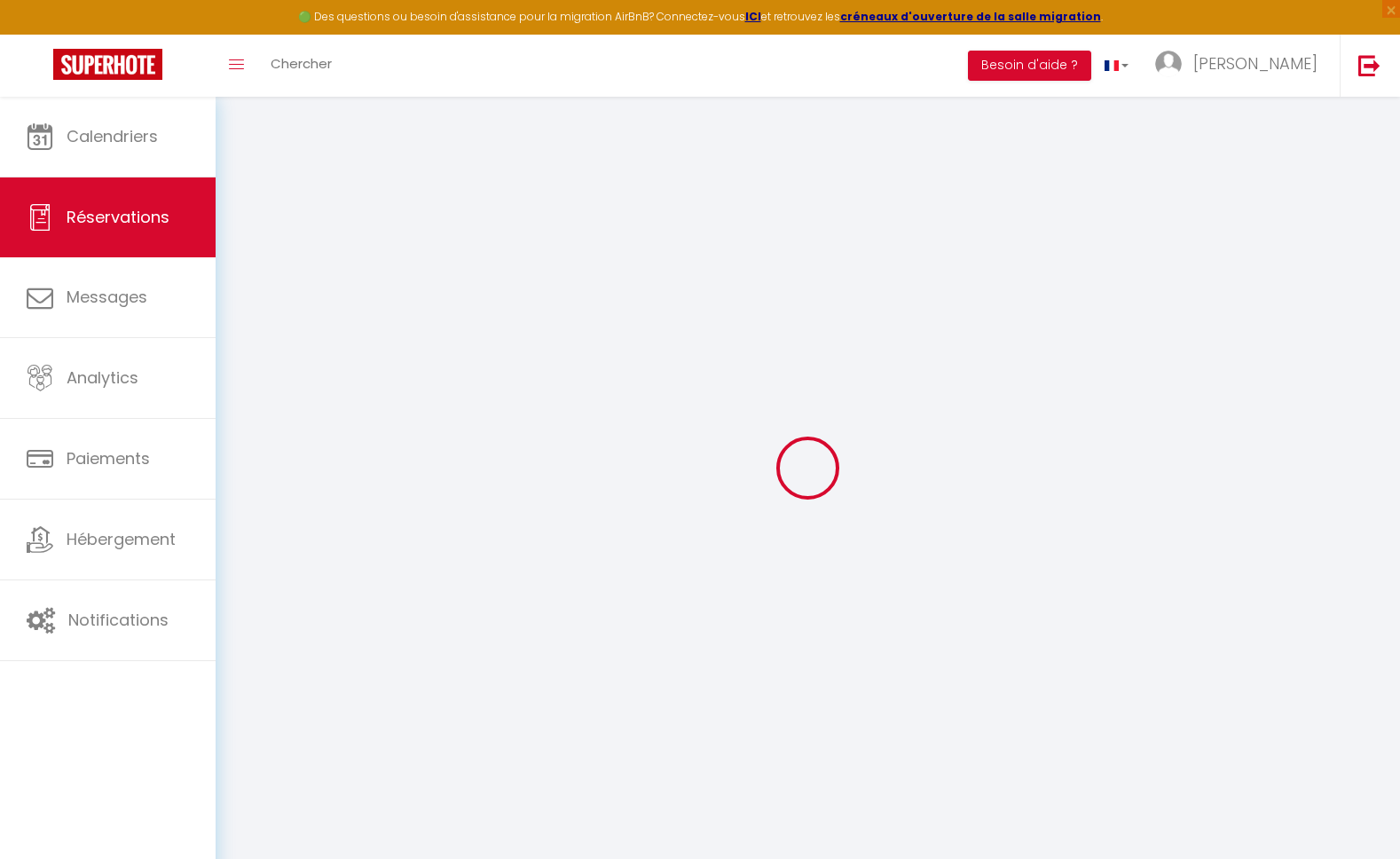
checkbox input "false"
type textarea "** THIS RESERVATION HAS BEEN PRE-PAID ** Reservation has a cancellation grace p…"
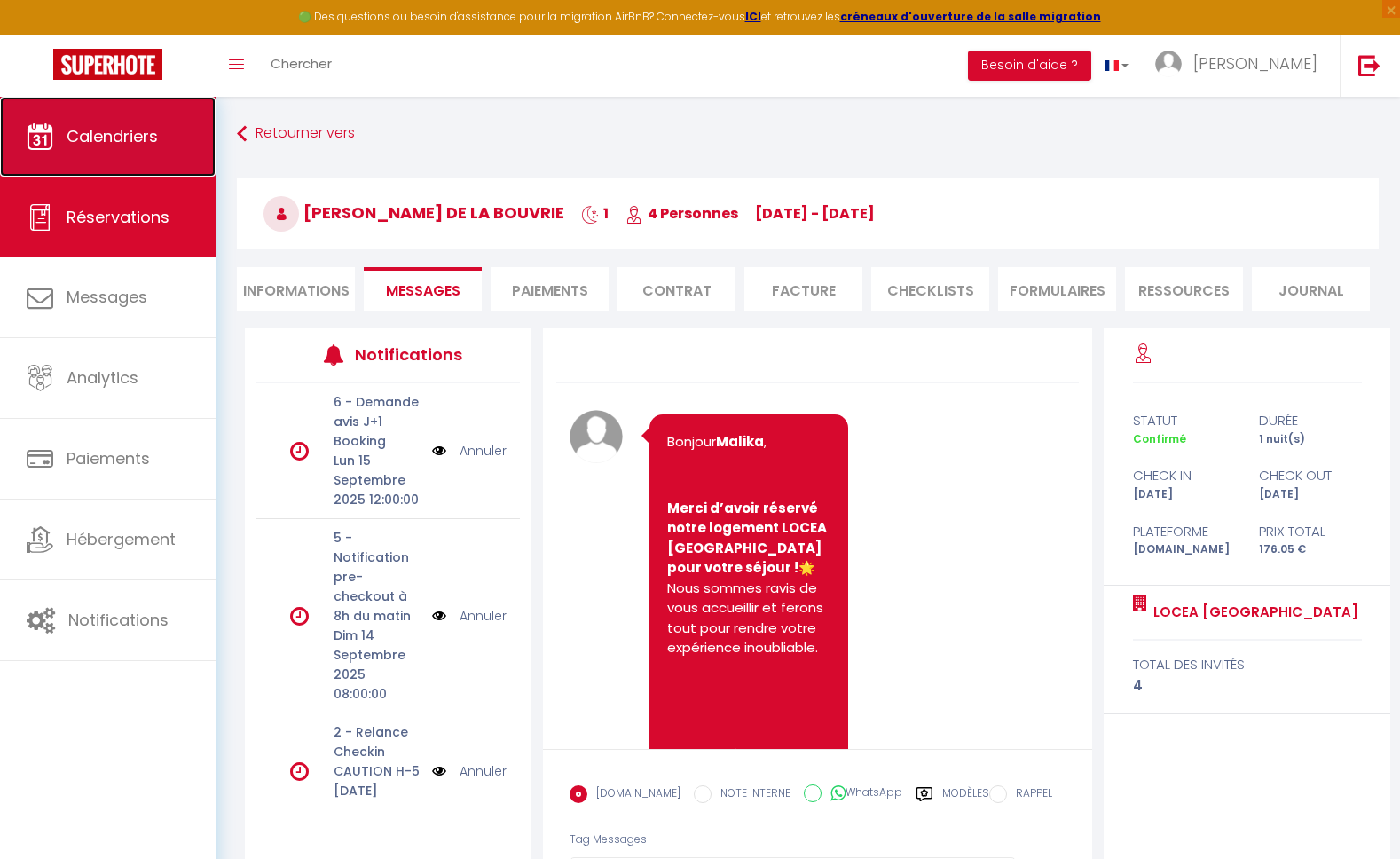
click at [104, 134] on span "Calendriers" at bounding box center [112, 137] width 91 height 22
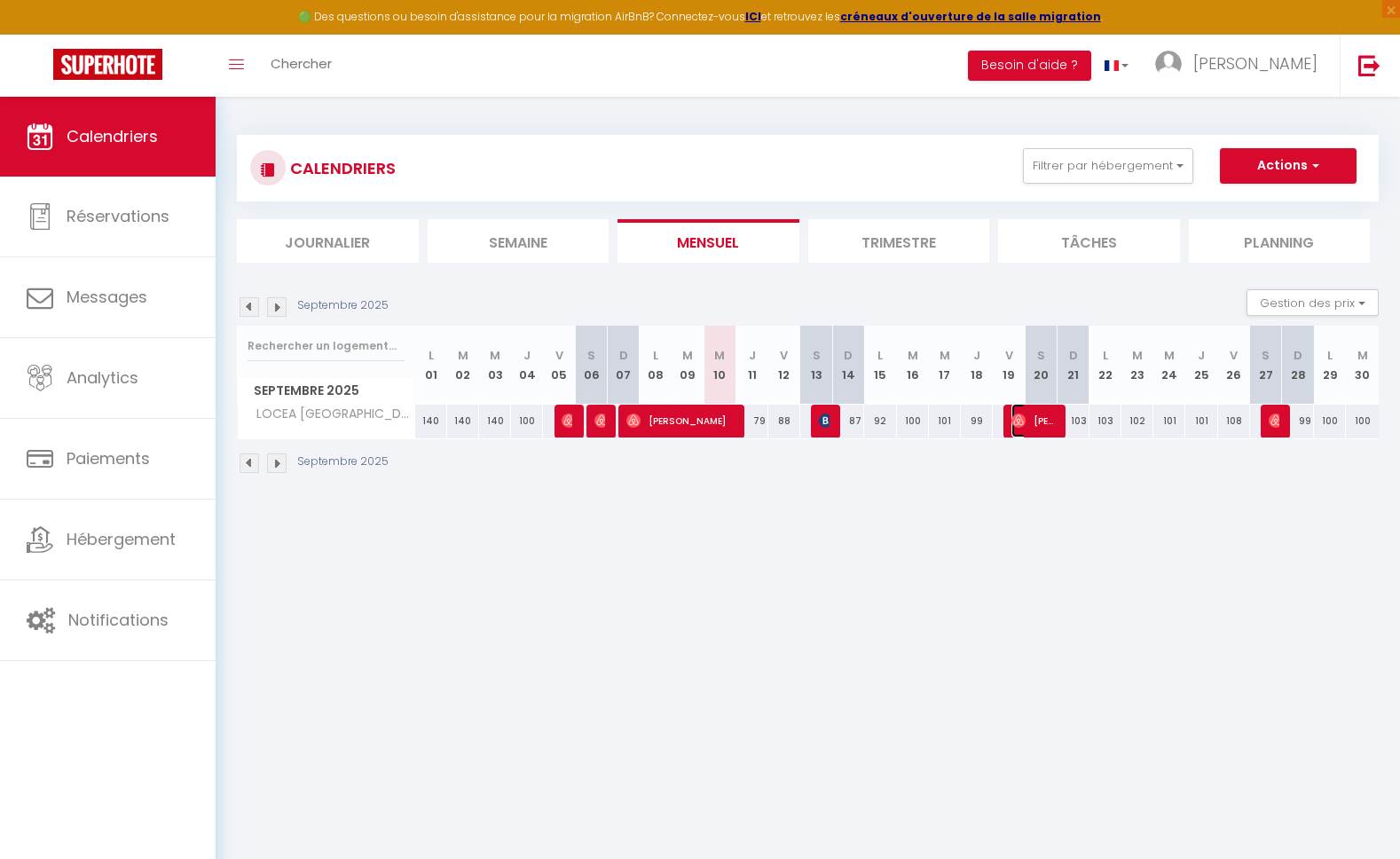
click at [1034, 415] on span "[PERSON_NAME]" at bounding box center [1033, 421] width 43 height 33
select select "OK"
select select "1"
select select "0"
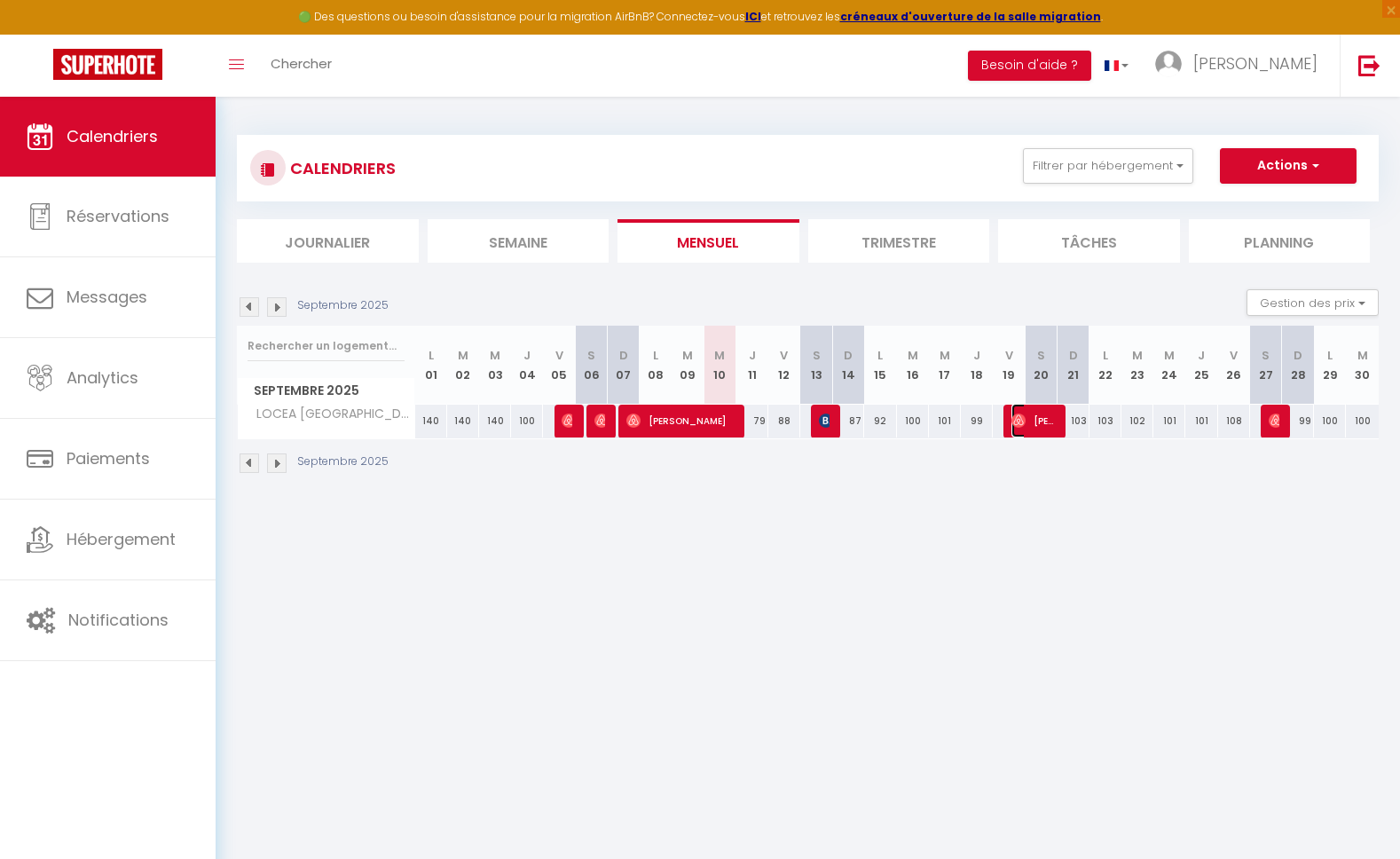
select select "1"
select select
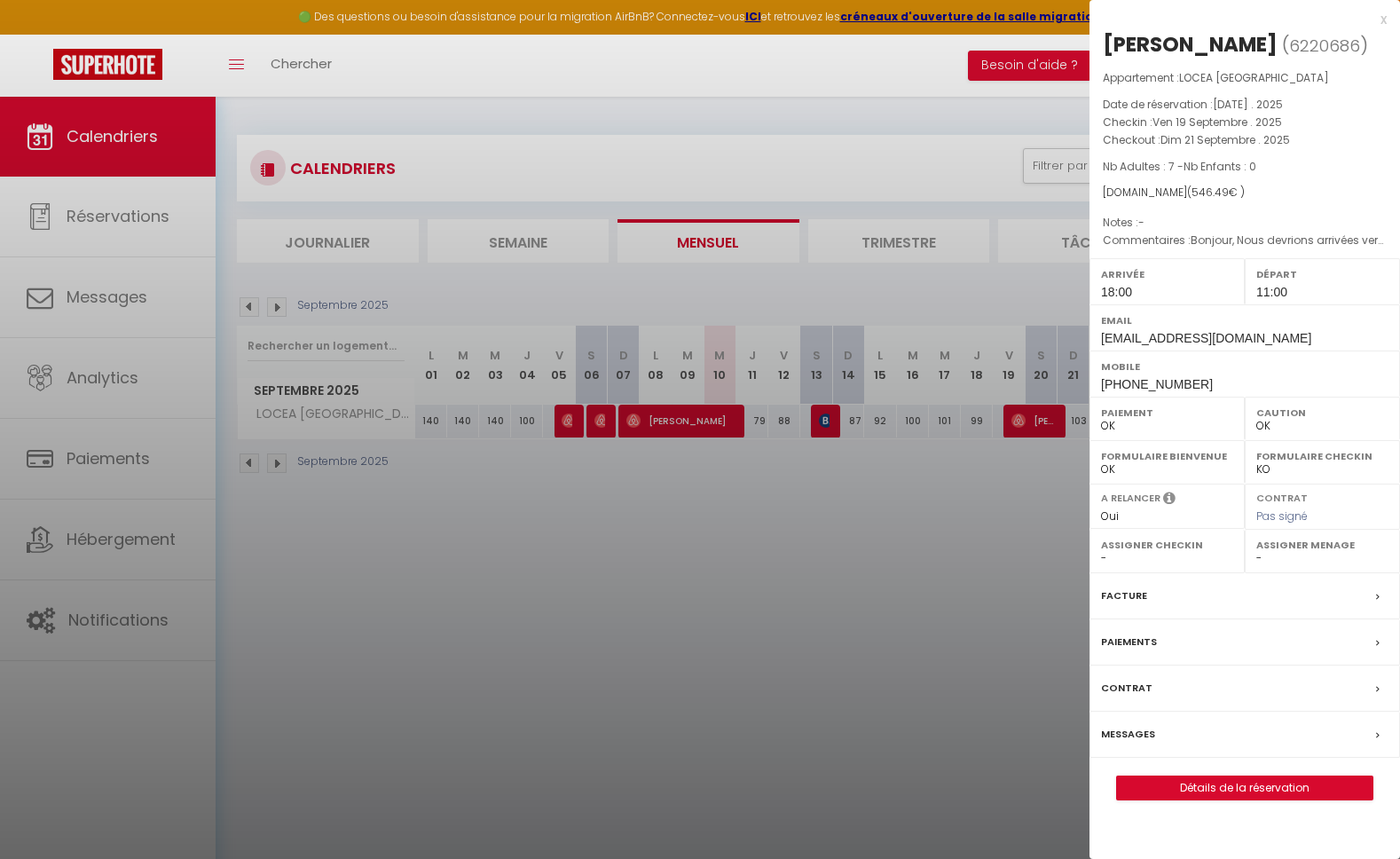
click at [887, 652] on div at bounding box center [700, 429] width 1400 height 859
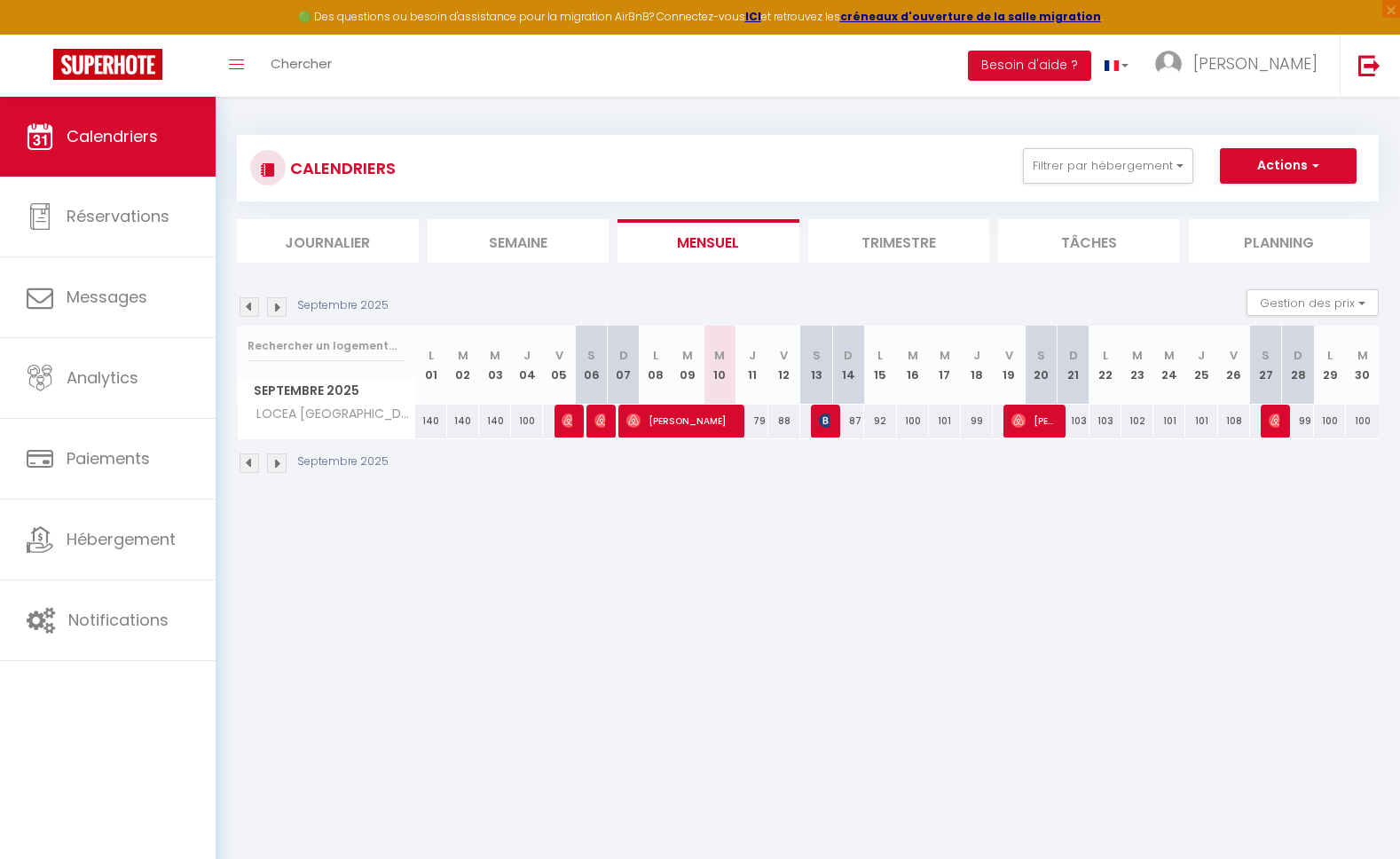
click at [1282, 425] on div "99" at bounding box center [1298, 421] width 32 height 33
type input "99"
type input "Dim 28 Septembre 2025"
type input "Lun 29 Septembre 2025"
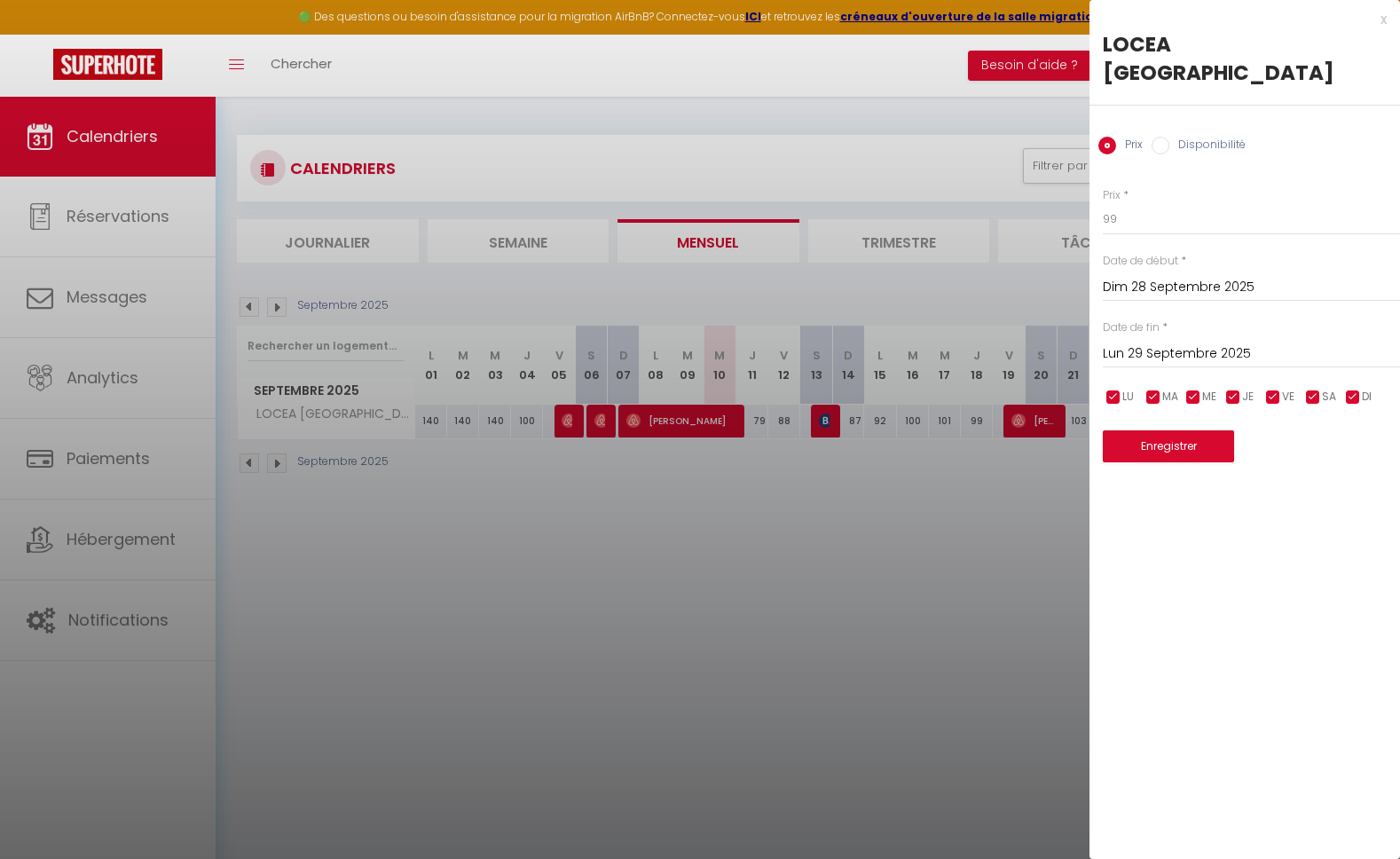
click at [955, 611] on div at bounding box center [700, 429] width 1400 height 859
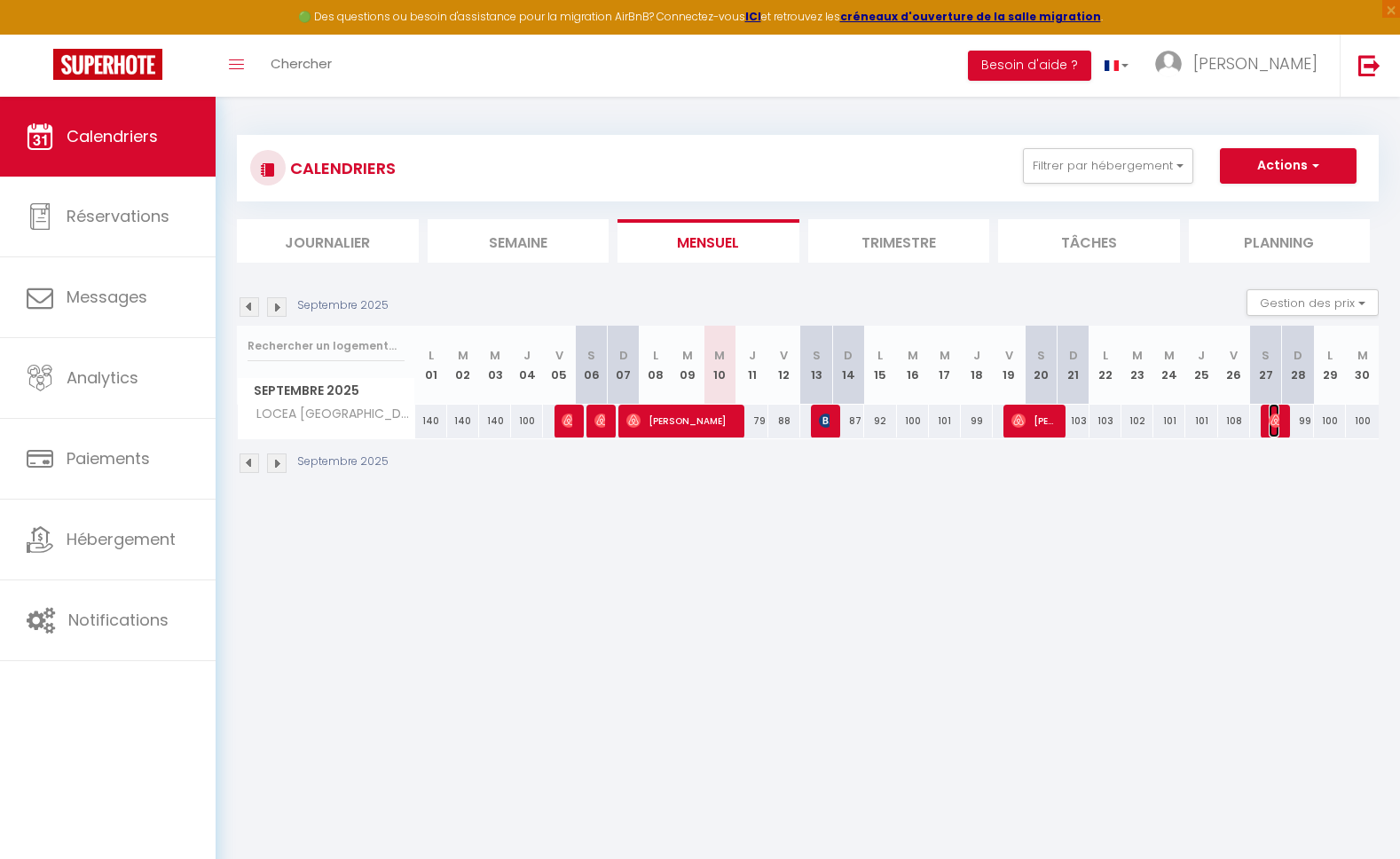
click at [1277, 424] on img at bounding box center [1276, 420] width 14 height 14
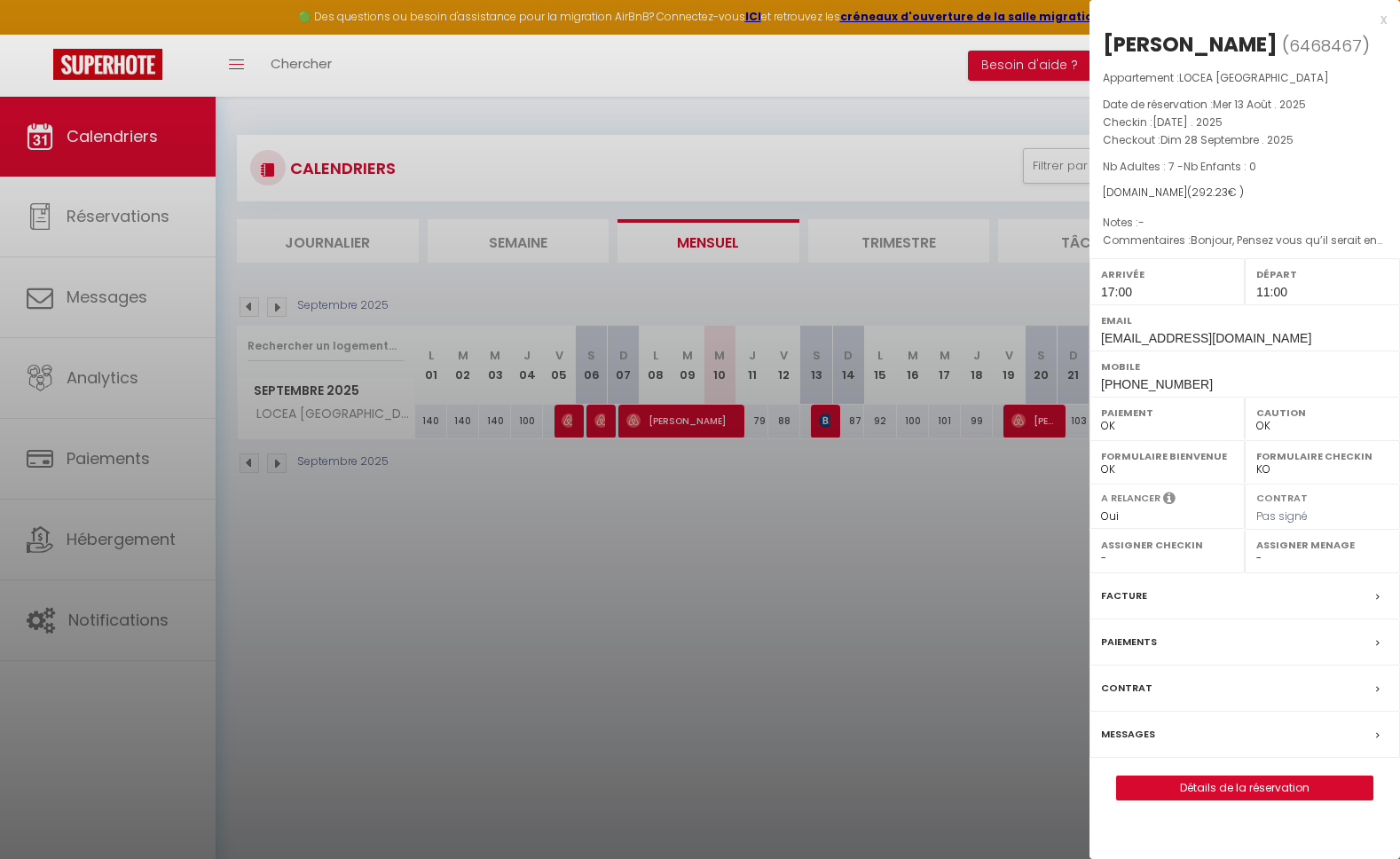
click at [1012, 545] on div at bounding box center [700, 429] width 1400 height 859
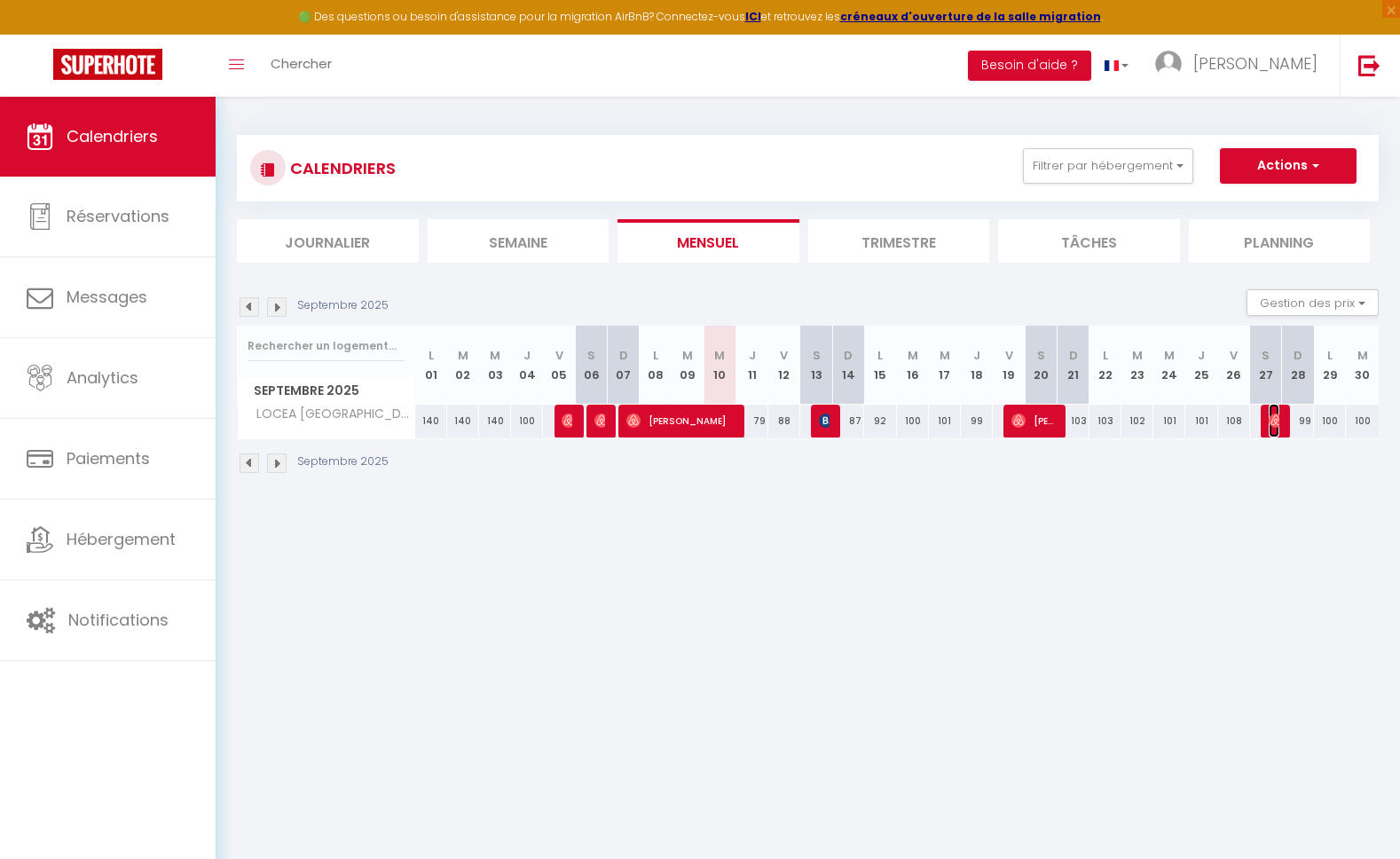
click at [1272, 424] on img at bounding box center [1276, 420] width 14 height 14
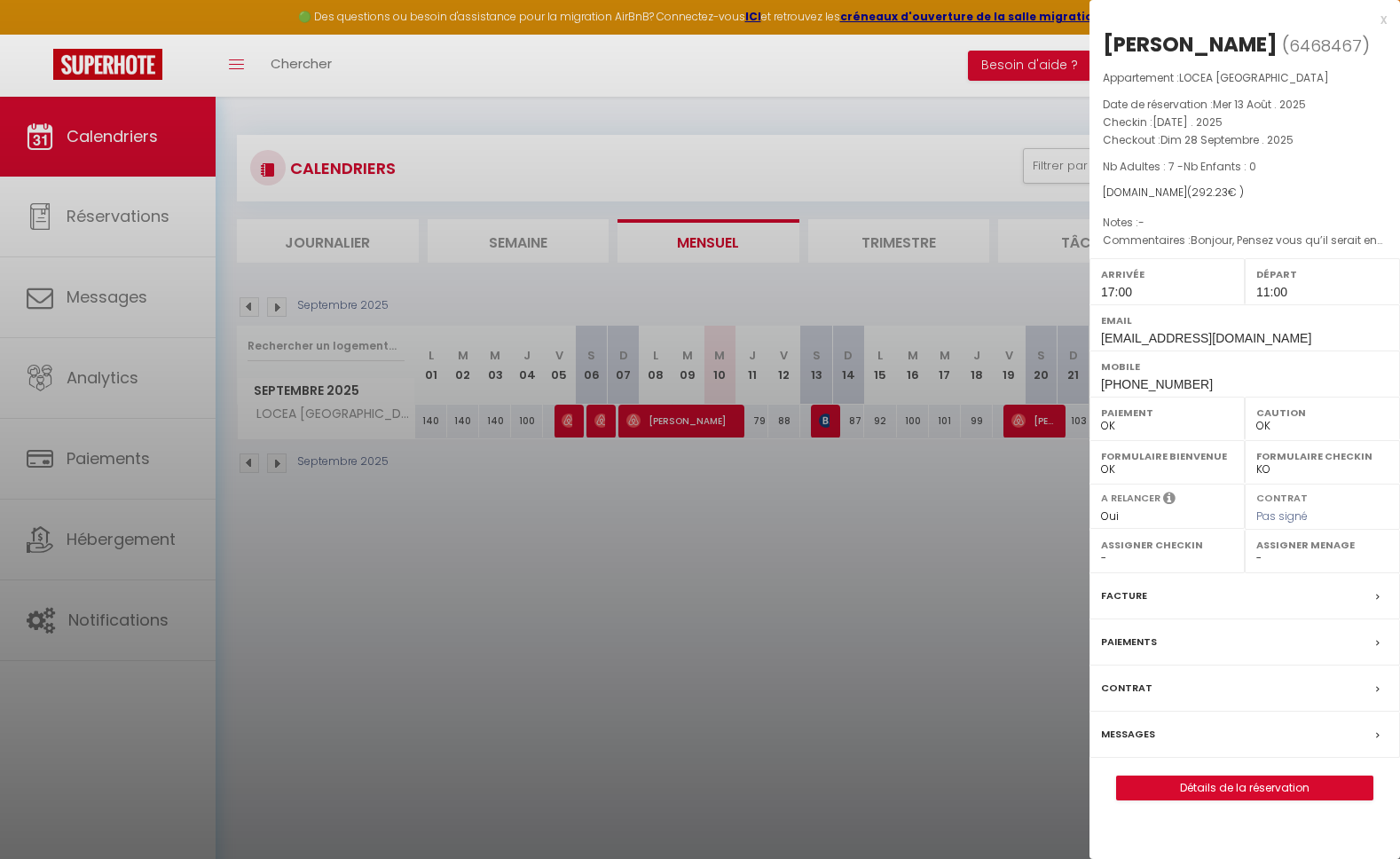
click at [975, 626] on div at bounding box center [700, 429] width 1400 height 859
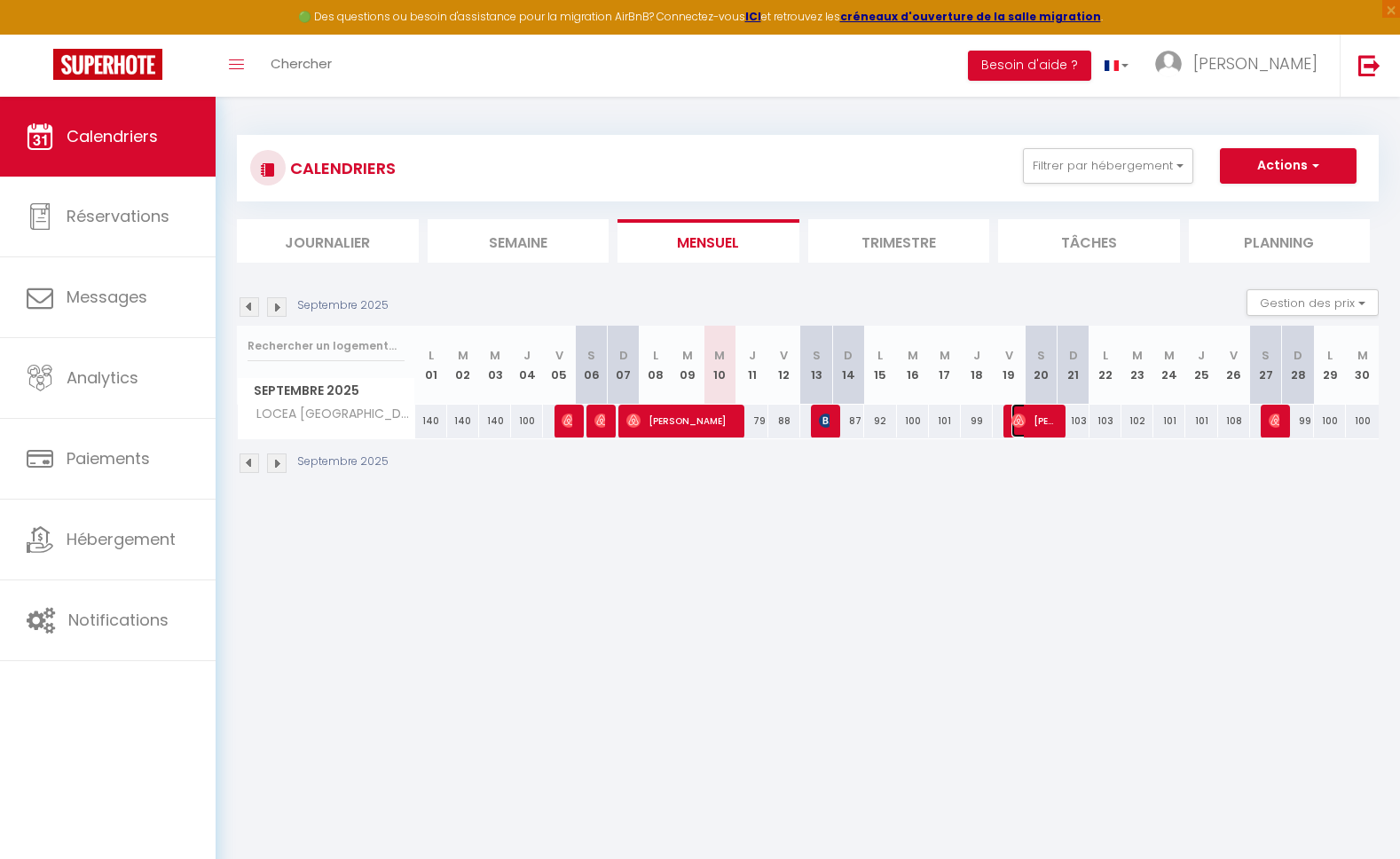
click at [1020, 423] on img at bounding box center [1018, 420] width 14 height 14
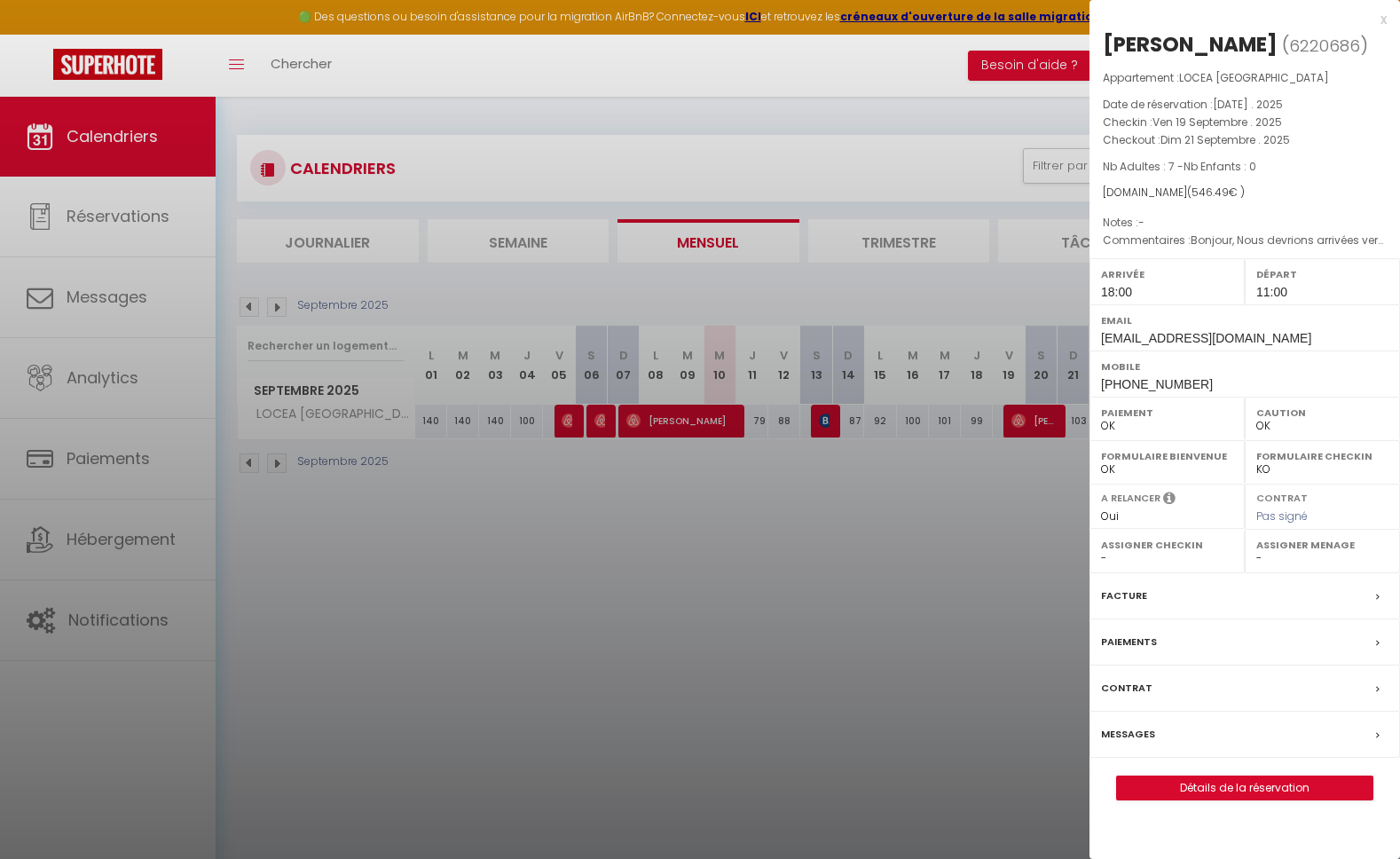
click at [837, 605] on div at bounding box center [700, 429] width 1400 height 859
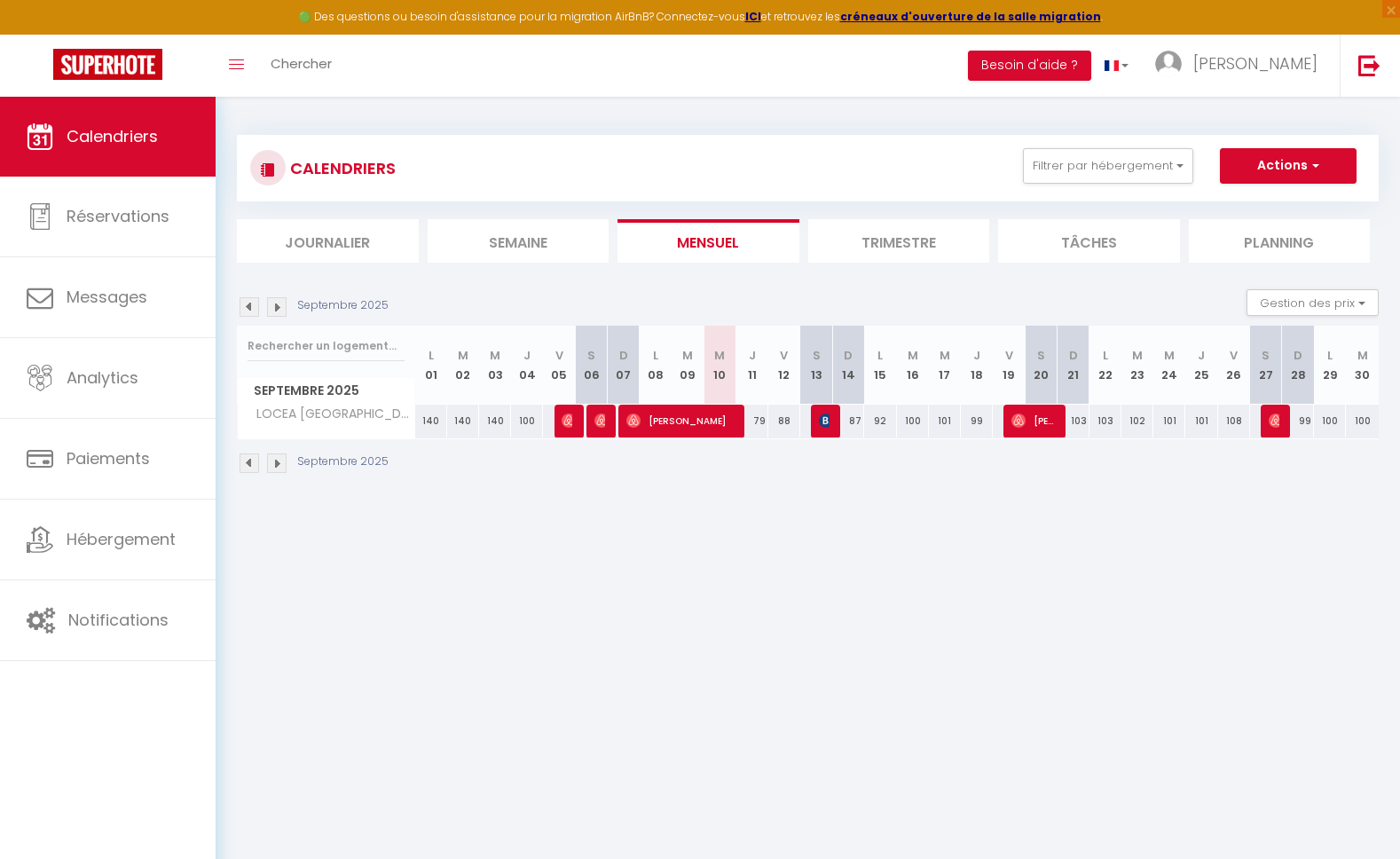
click at [833, 423] on div "87" at bounding box center [848, 421] width 32 height 33
type input "87"
type input "Dim 14 Septembre 2025"
type input "Lun 15 Septembre 2025"
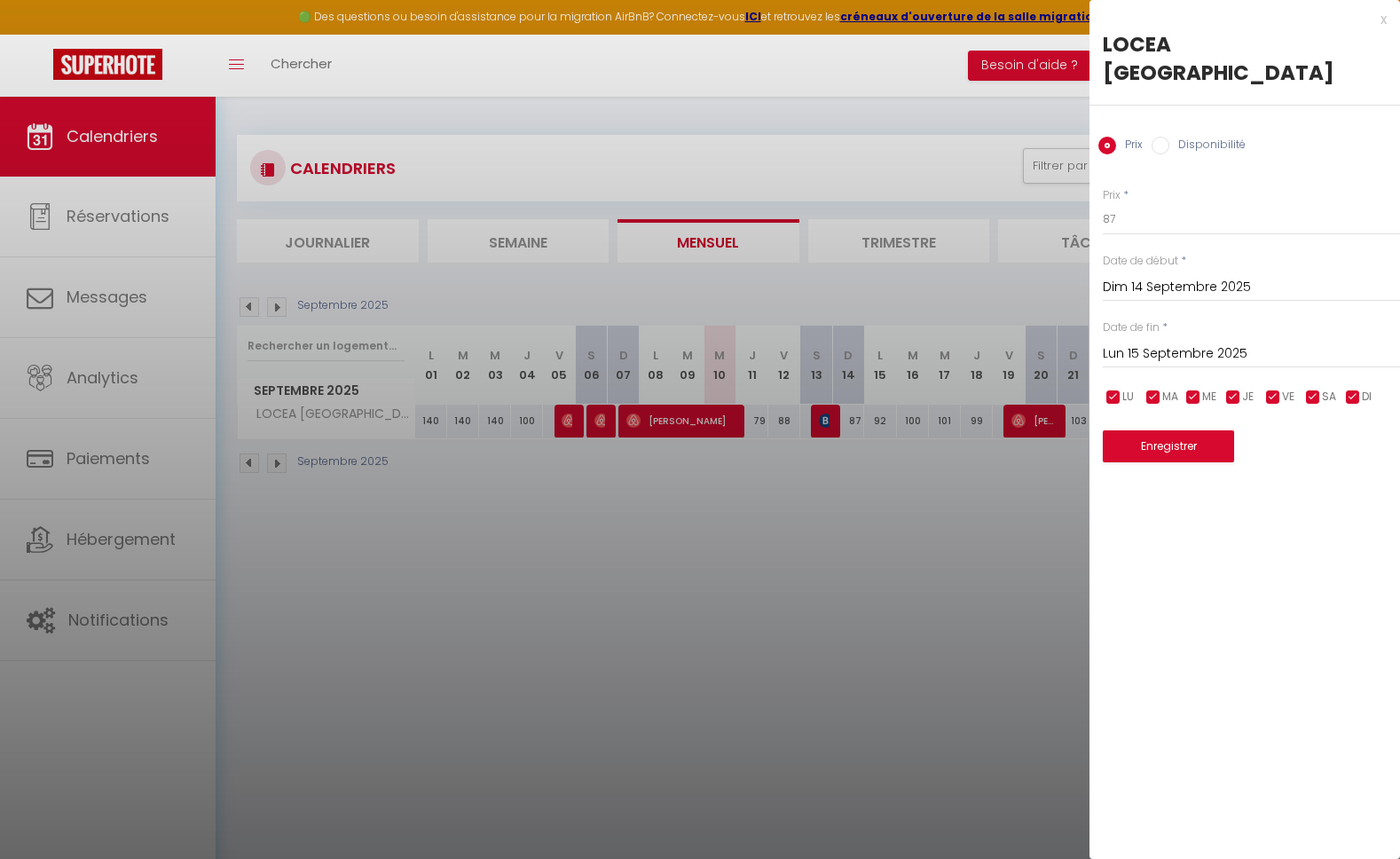
click at [835, 531] on div at bounding box center [700, 429] width 1400 height 859
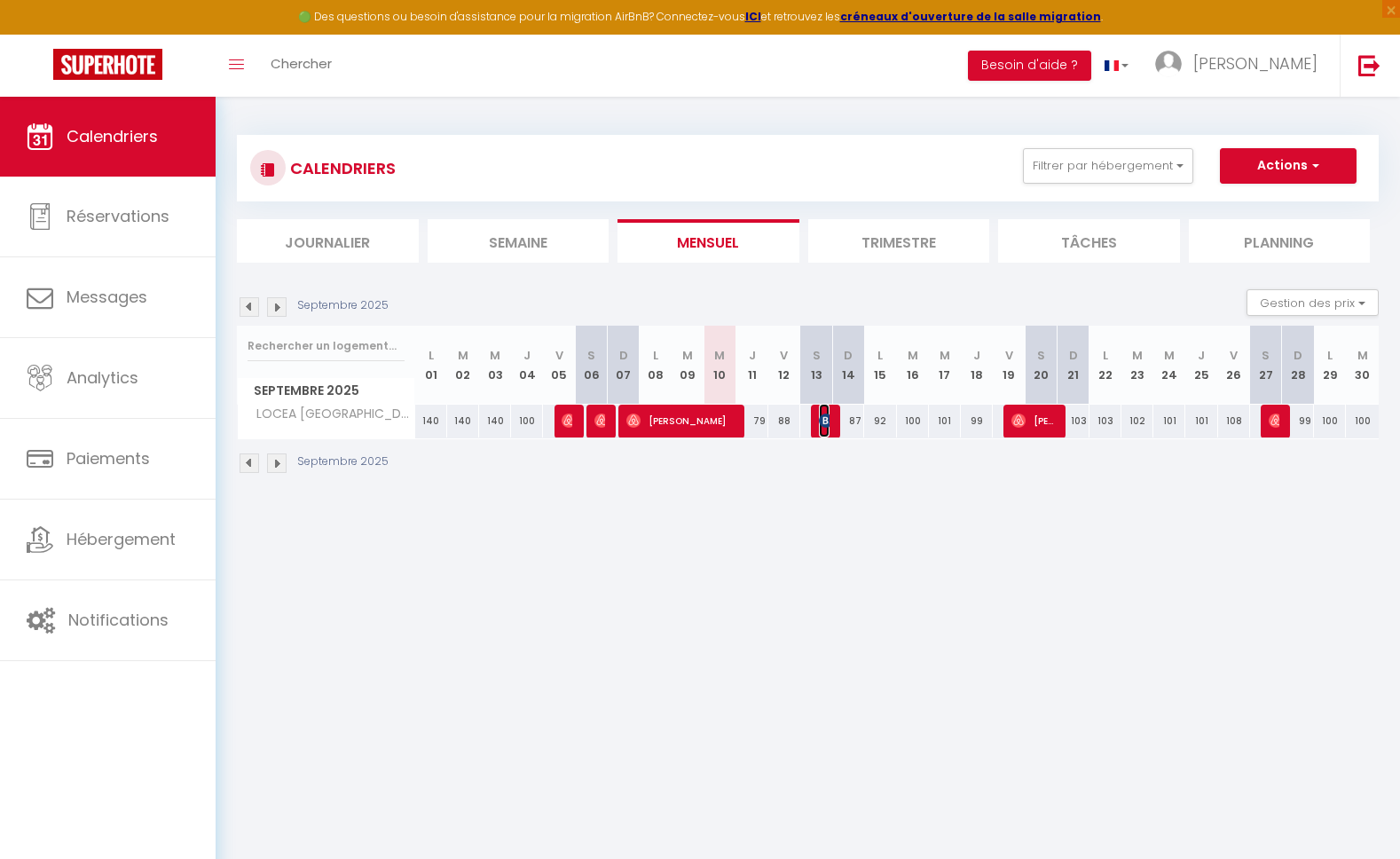
click at [825, 423] on img at bounding box center [825, 420] width 14 height 14
select select "KO"
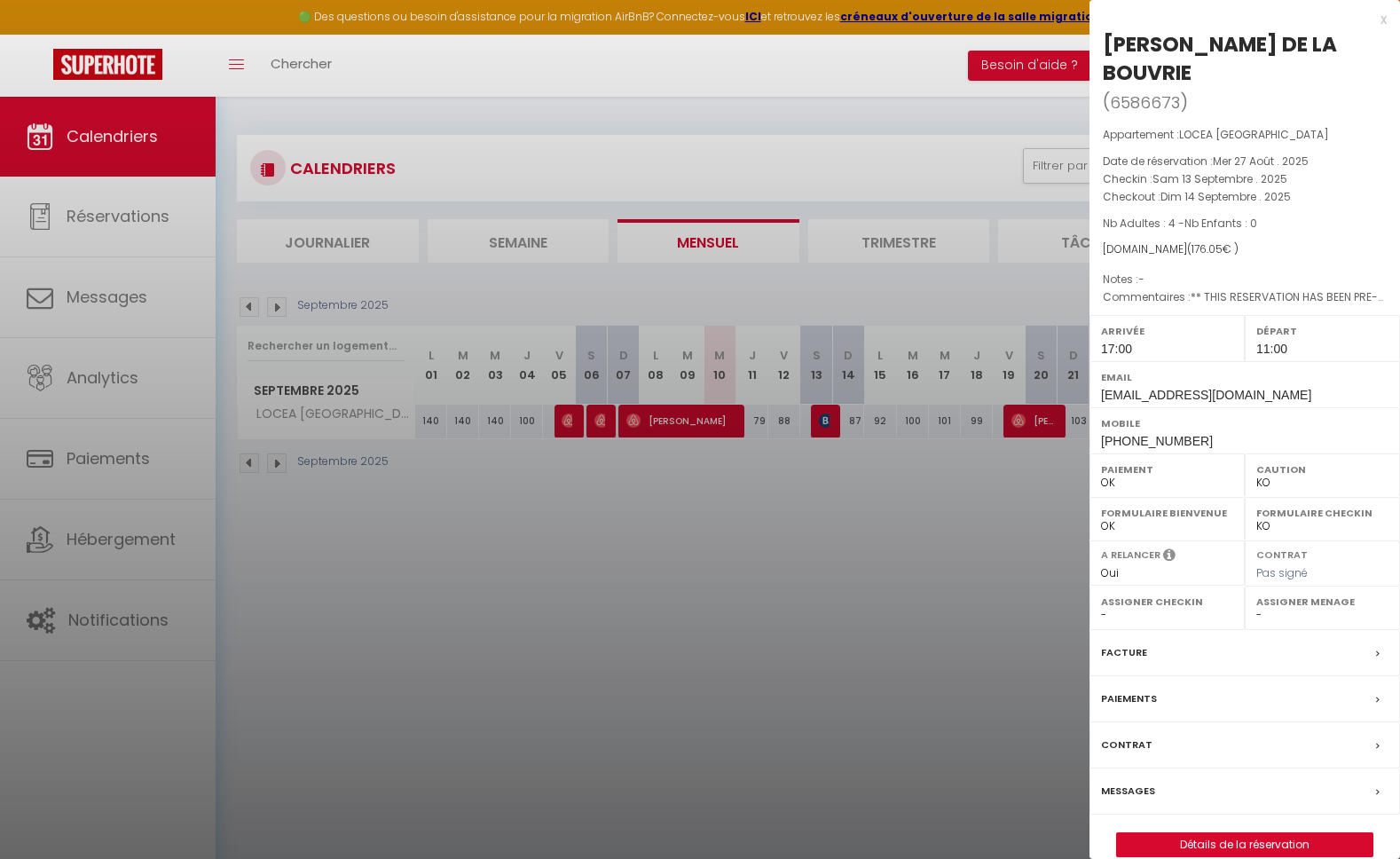
click at [817, 527] on div at bounding box center [700, 429] width 1400 height 859
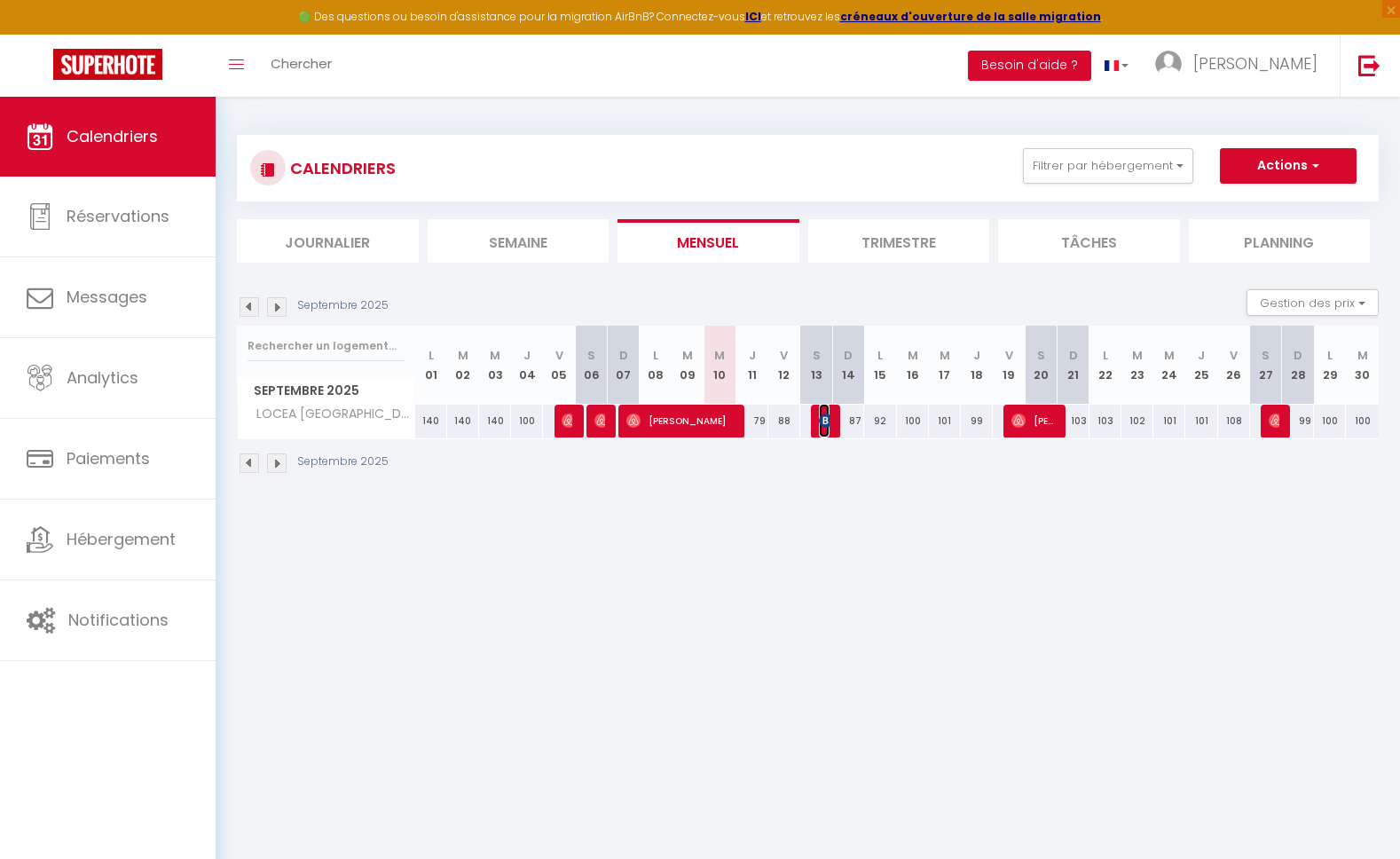
click at [829, 419] on img at bounding box center [825, 420] width 14 height 14
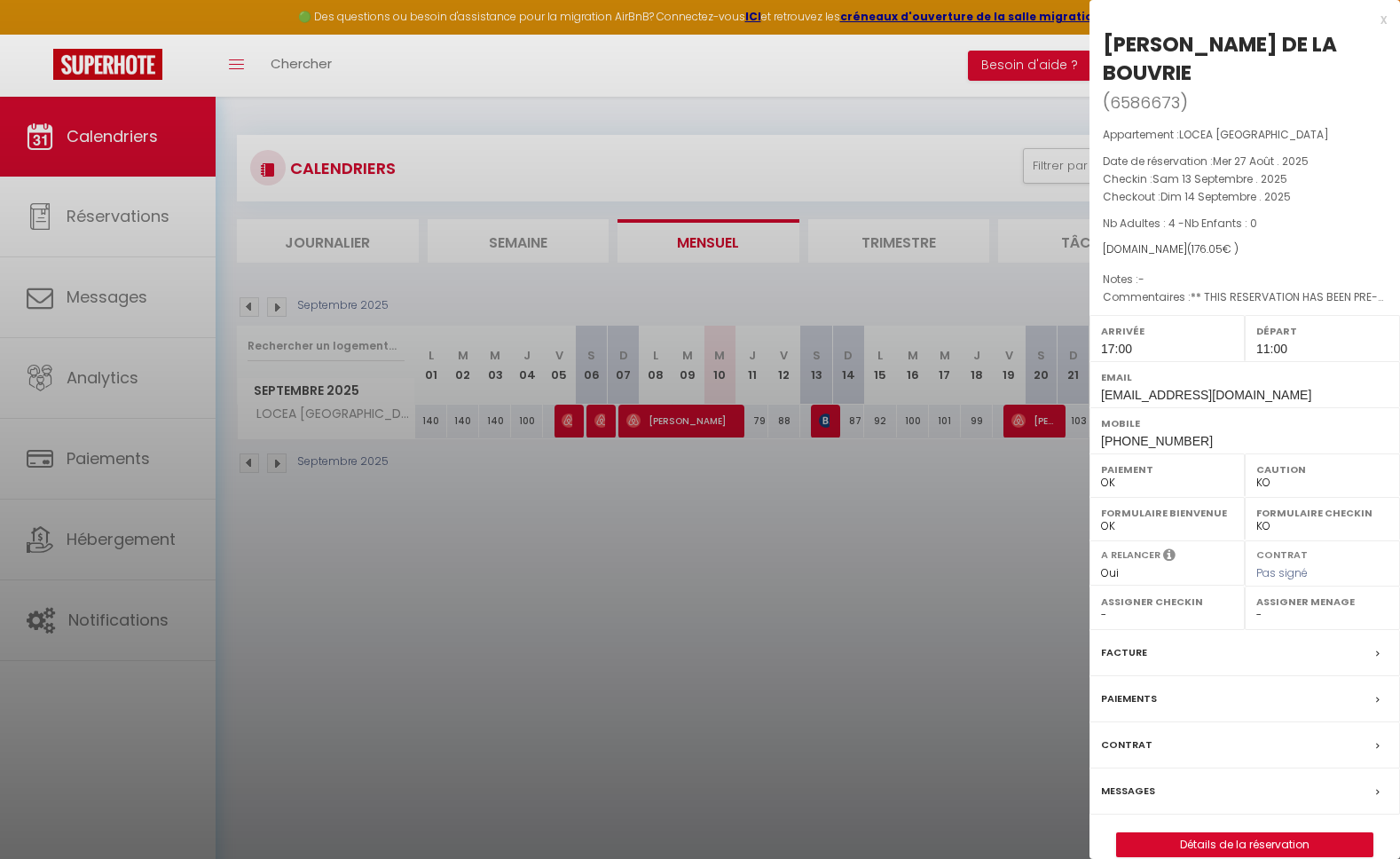
click at [810, 593] on div at bounding box center [700, 429] width 1400 height 859
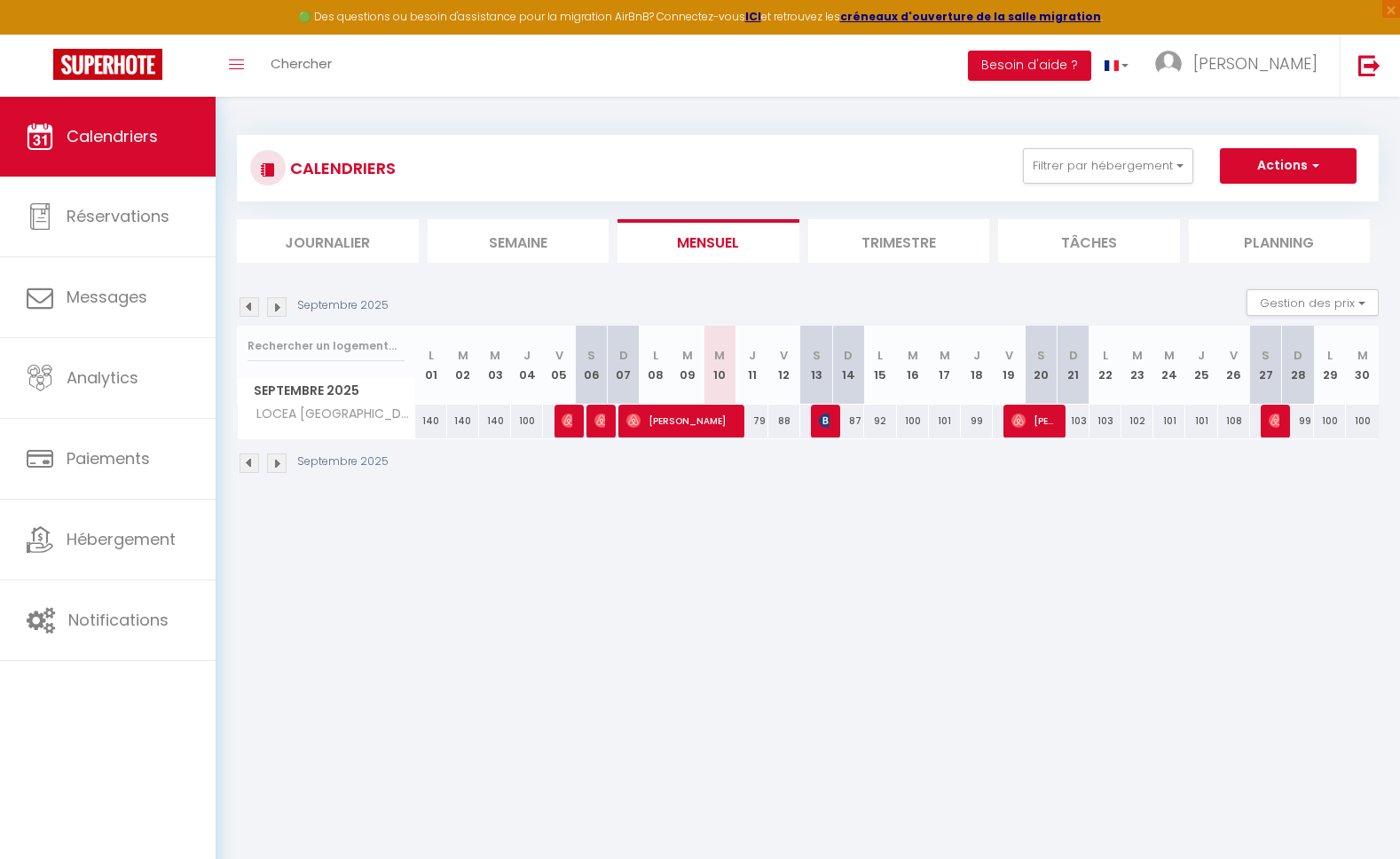
click at [832, 423] on div "87" at bounding box center [848, 421] width 32 height 33
type input "87"
type input "Dim 14 Septembre 2025"
type input "Lun 15 Septembre 2025"
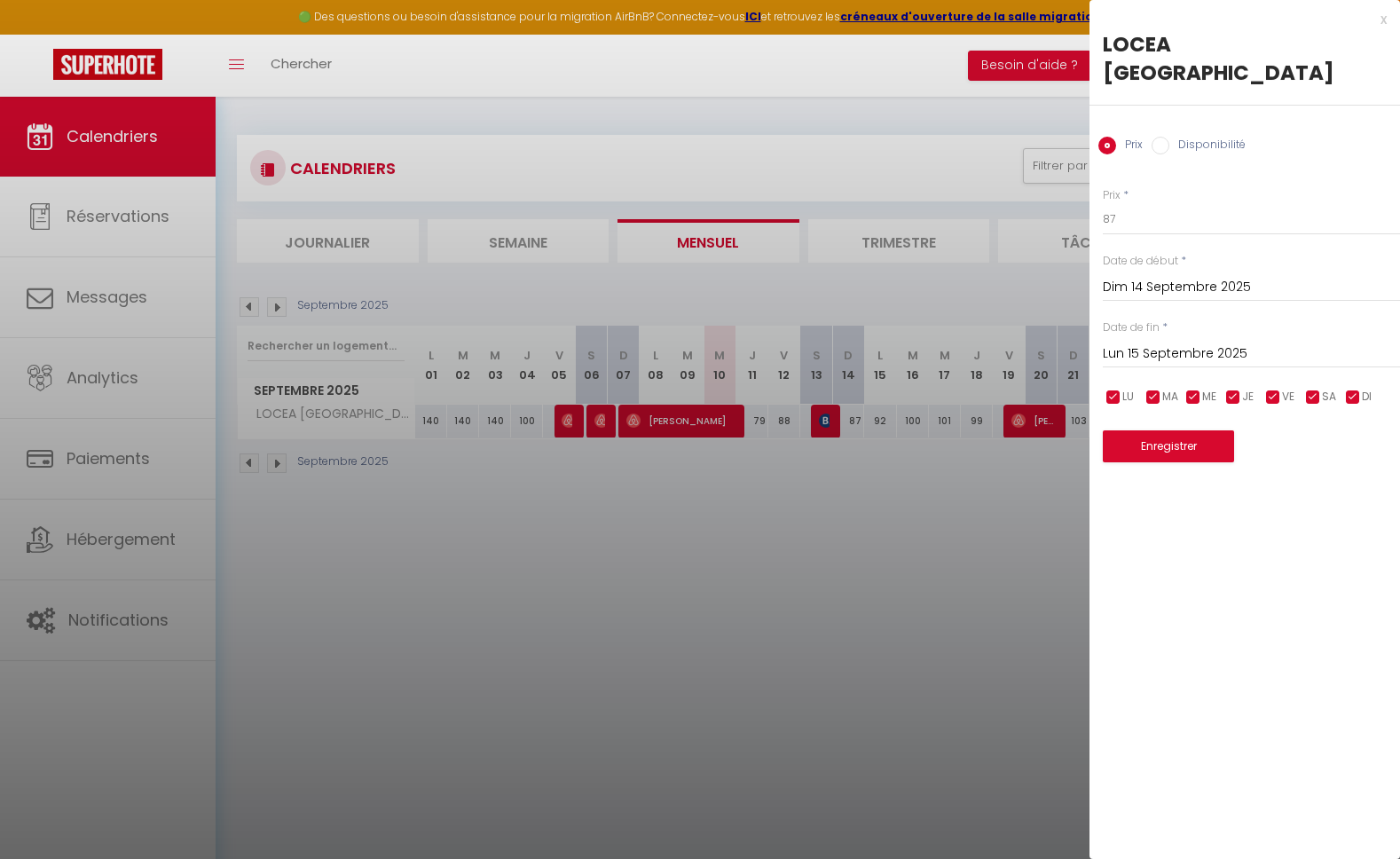
click at [851, 572] on div at bounding box center [700, 429] width 1400 height 859
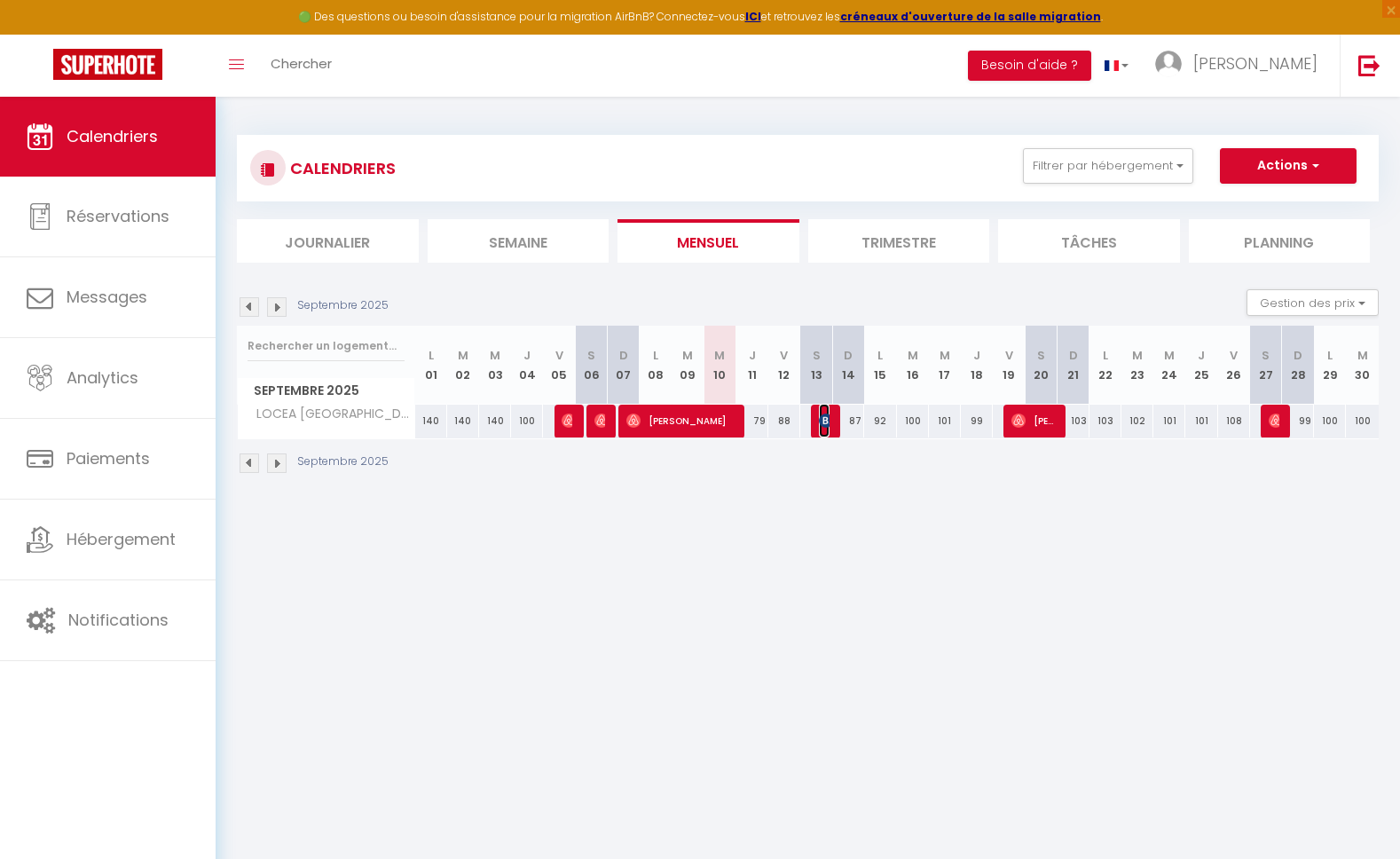
click at [826, 427] on span "[PERSON_NAME] DE LA BOUVRIE" at bounding box center [823, 421] width 10 height 33
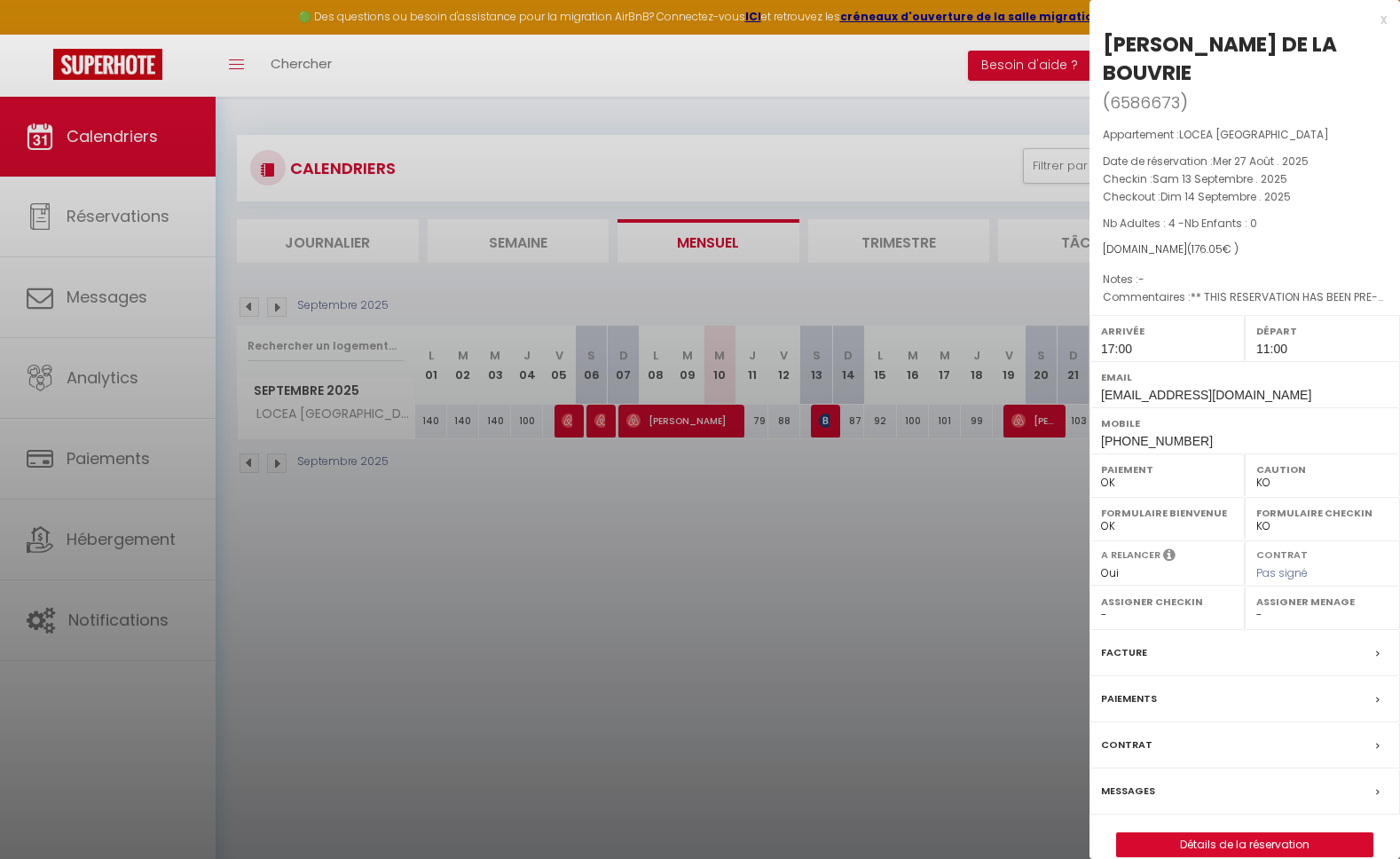
click at [804, 562] on div at bounding box center [700, 429] width 1400 height 859
